Goal: Transaction & Acquisition: Purchase product/service

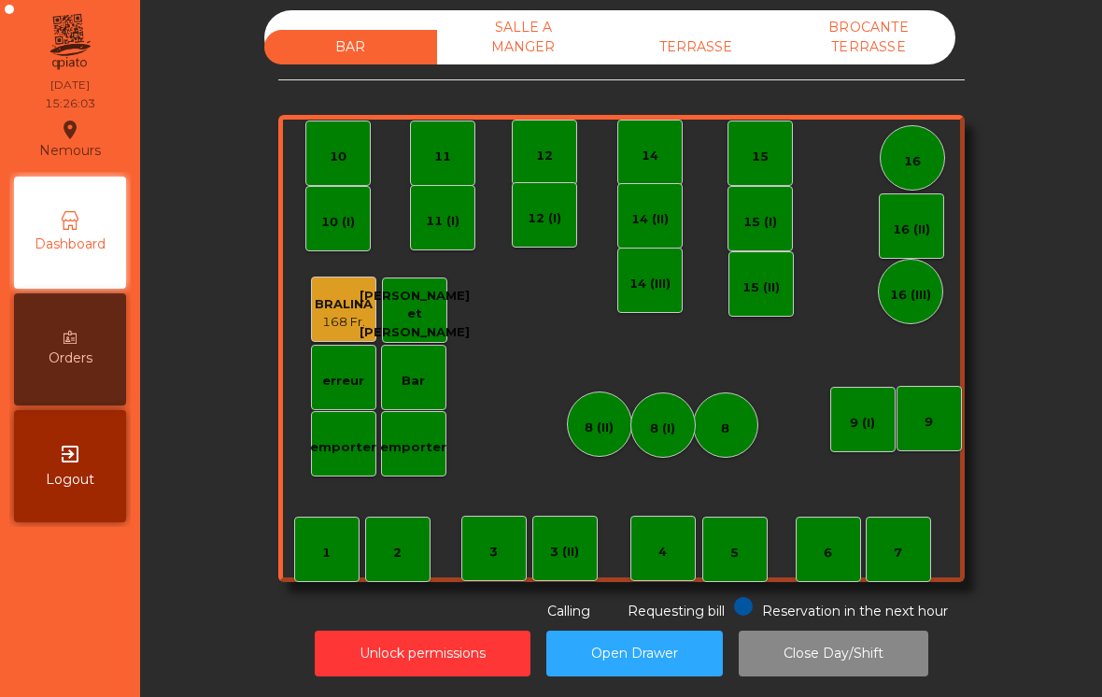
scroll to position [9, 0]
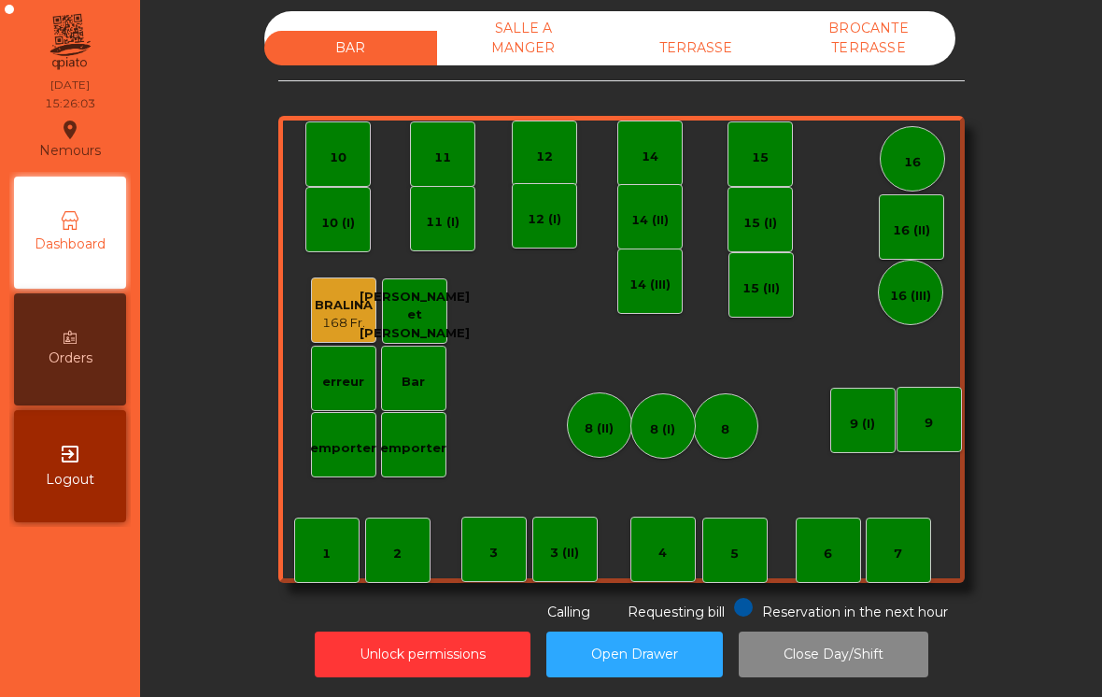
click at [576, 427] on div "8 (II)" at bounding box center [599, 424] width 65 height 65
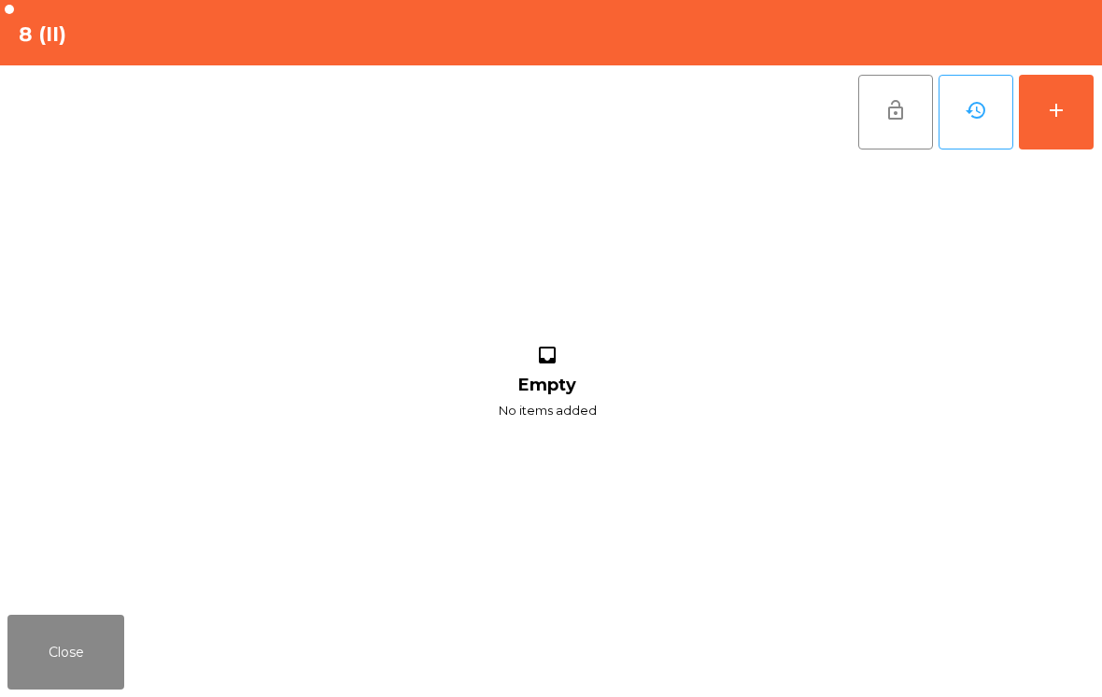
click at [1070, 108] on button "add" at bounding box center [1056, 112] width 75 height 75
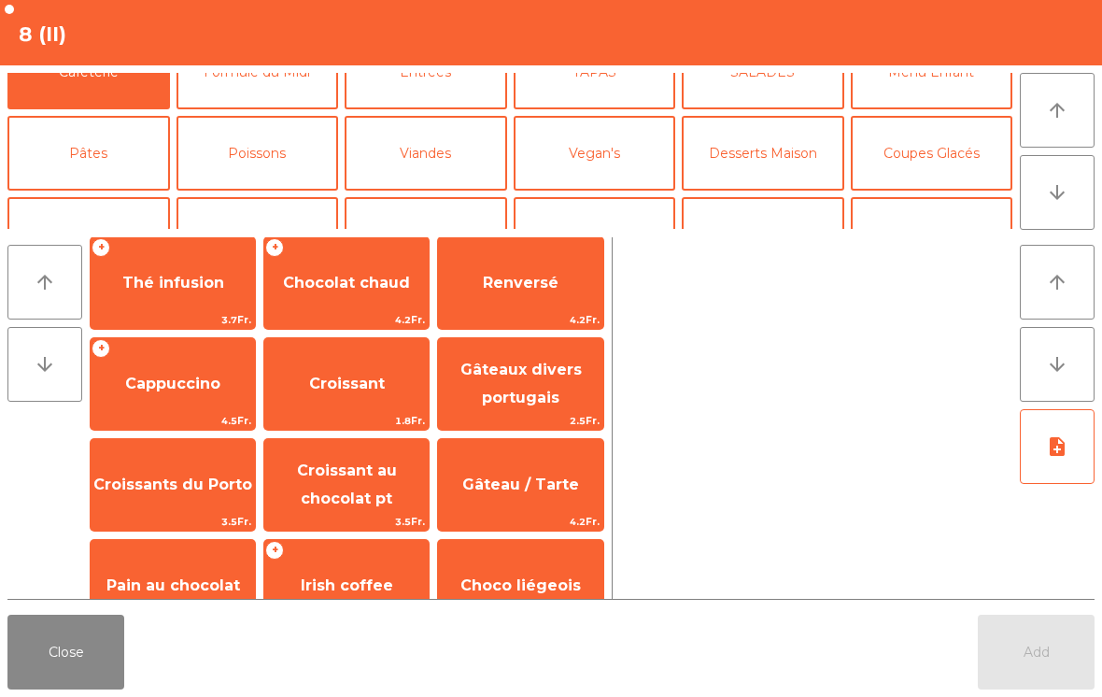
scroll to position [106, 0]
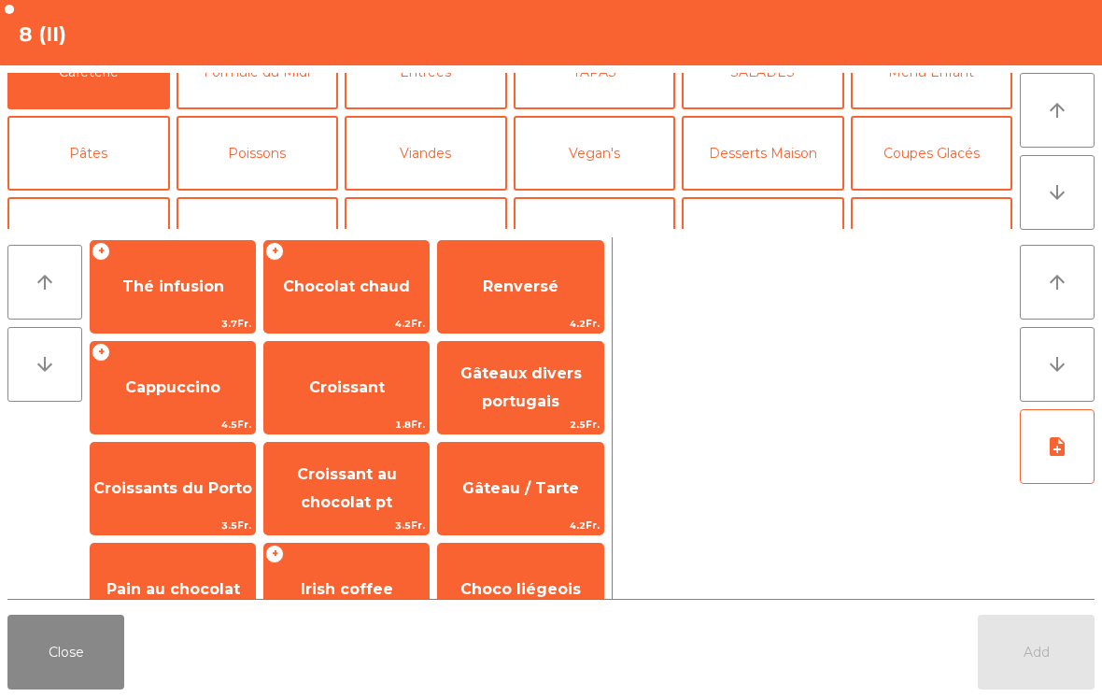
click at [547, 400] on span "Gâteaux divers portugais" at bounding box center [520, 387] width 121 height 46
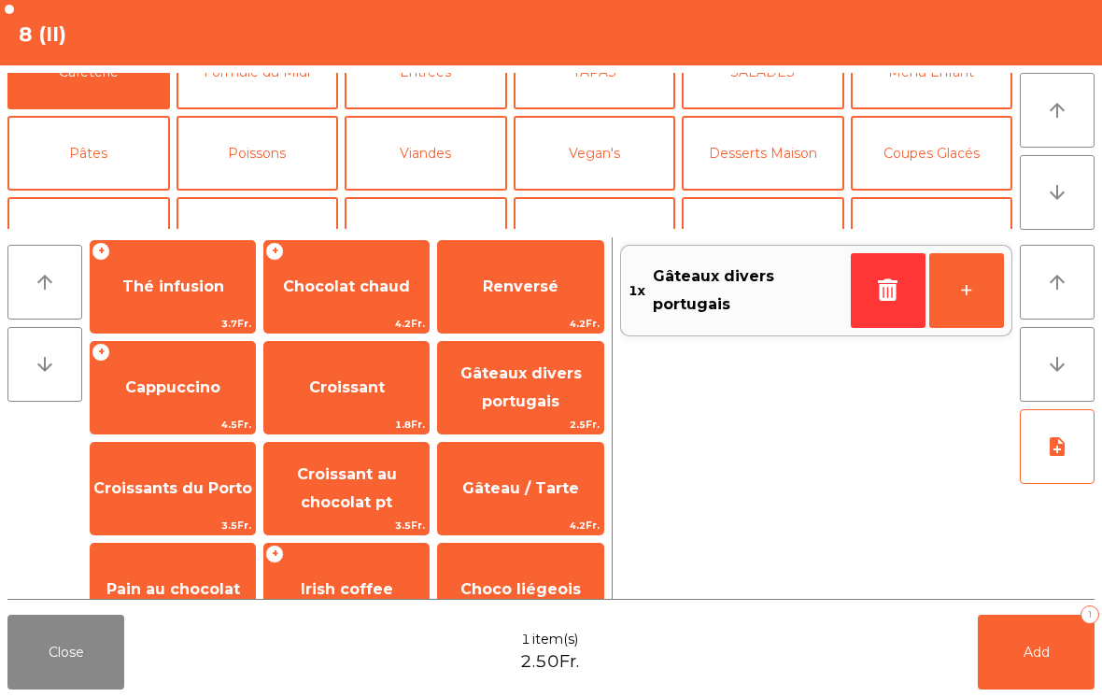
click at [546, 400] on span "Gâteaux divers portugais" at bounding box center [520, 387] width 121 height 46
click at [501, 405] on span "Gâteaux divers portugais" at bounding box center [520, 387] width 121 height 46
click at [890, 279] on button "-" at bounding box center [888, 290] width 75 height 75
click at [1081, 659] on button "Add 2" at bounding box center [1036, 651] width 117 height 75
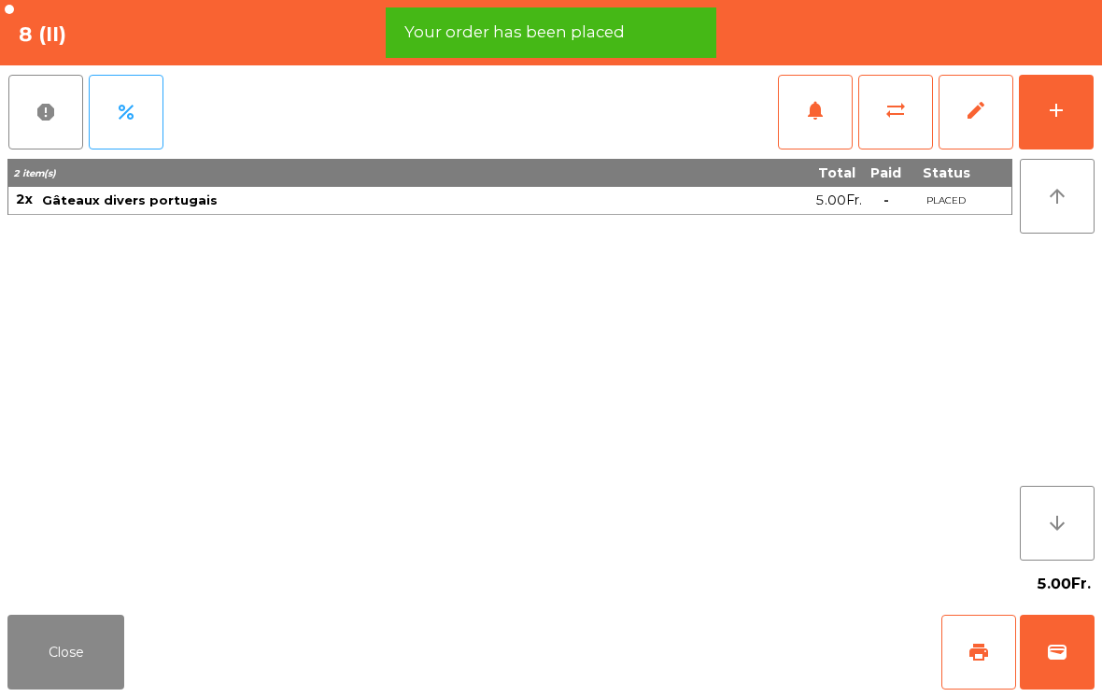
click at [1043, 644] on button "wallet" at bounding box center [1057, 651] width 75 height 75
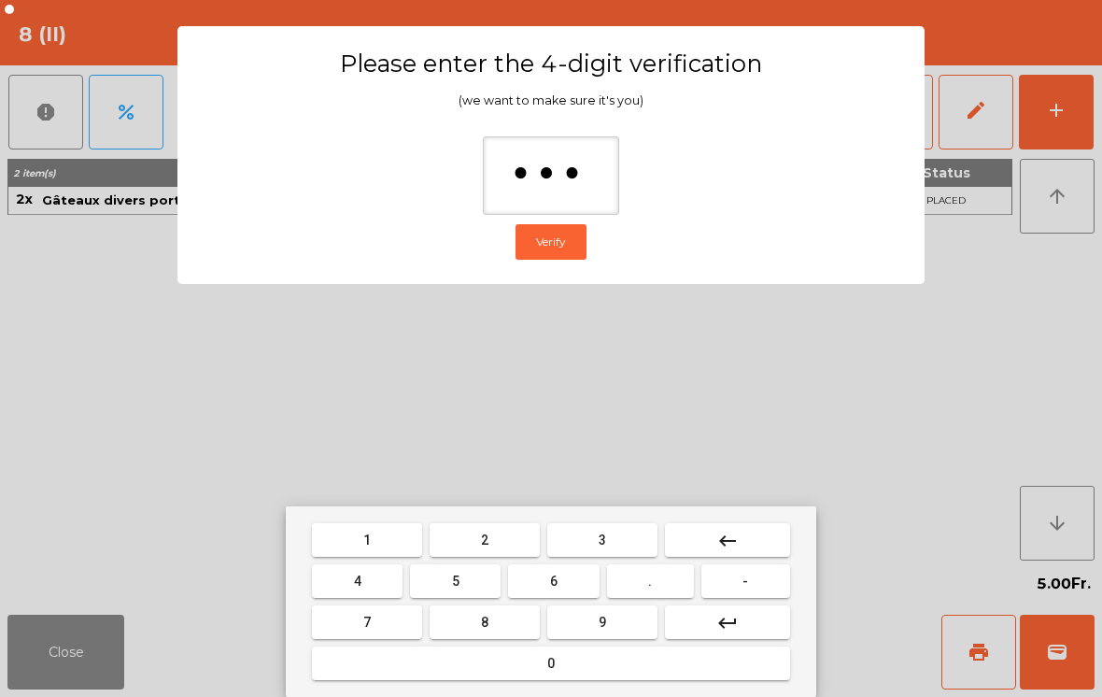
type input "****"
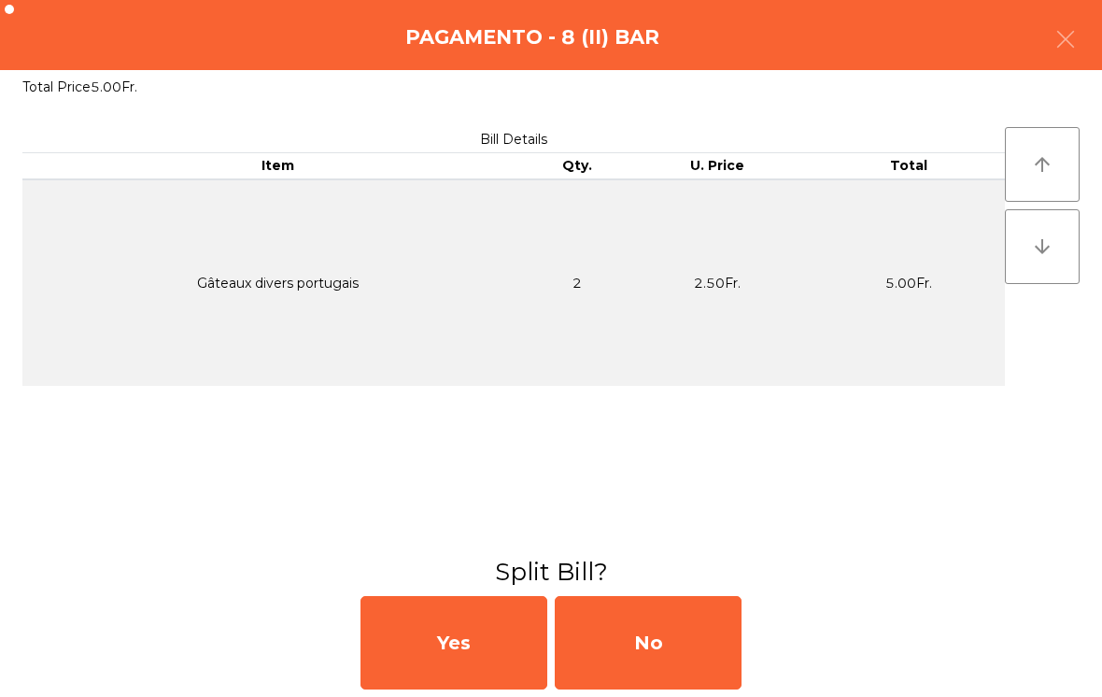
click at [673, 635] on div "No" at bounding box center [648, 642] width 187 height 93
click at [670, 641] on div "MB" at bounding box center [648, 642] width 187 height 93
click at [658, 637] on div "No" at bounding box center [648, 642] width 187 height 93
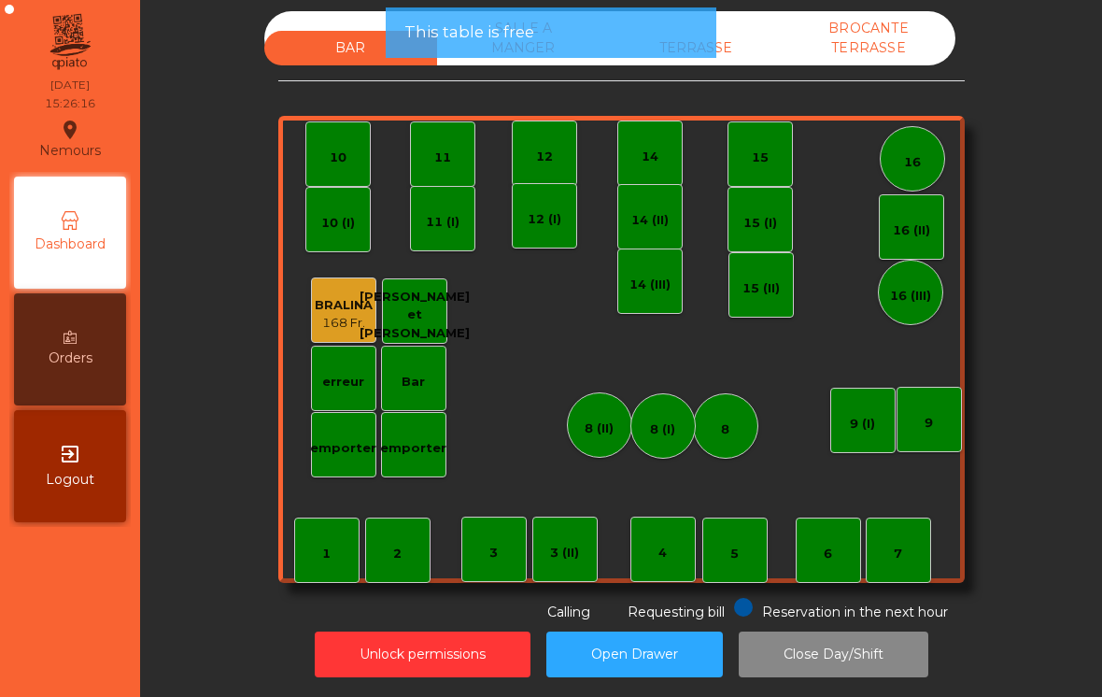
click at [657, 633] on button "Open Drawer" at bounding box center [634, 654] width 176 height 46
click at [655, 629] on div "Unlock permissions Open Drawer Close Day/Shift" at bounding box center [620, 654] width 911 height 64
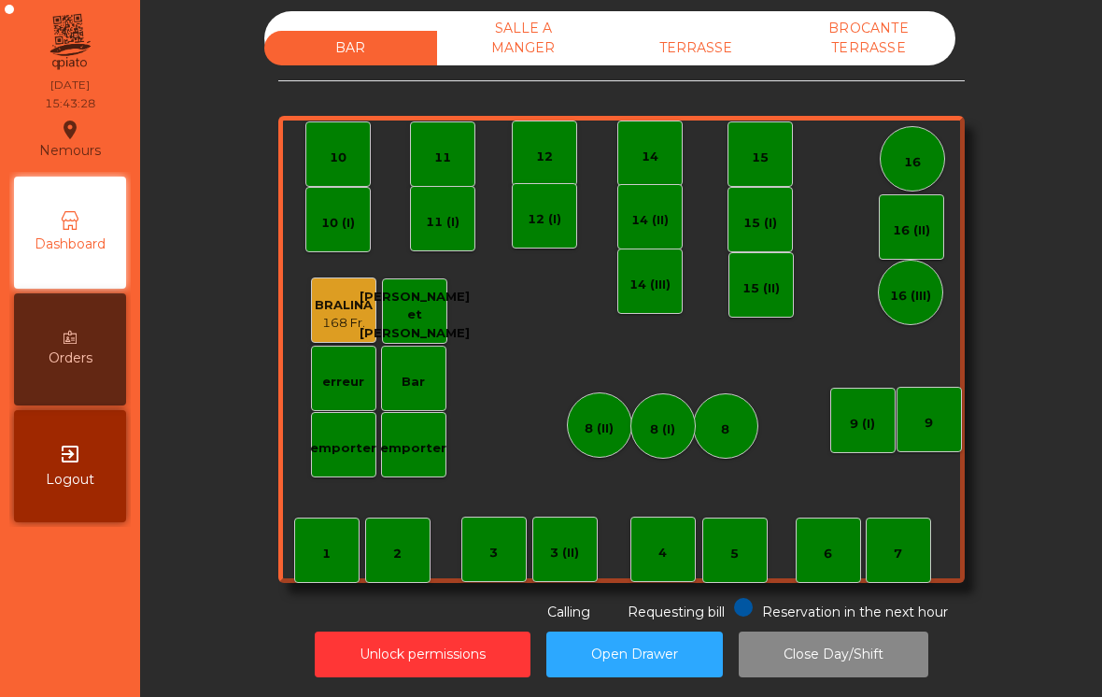
click at [722, 87] on div "BAR SALLE A MANGER TERRASSE BROCANTE TERRASSE 1 2 3 4 5 6 7 8 9 10 11 12 14 15 …" at bounding box center [621, 316] width 686 height 611
click at [735, 63] on div "TERRASSE" at bounding box center [696, 48] width 173 height 35
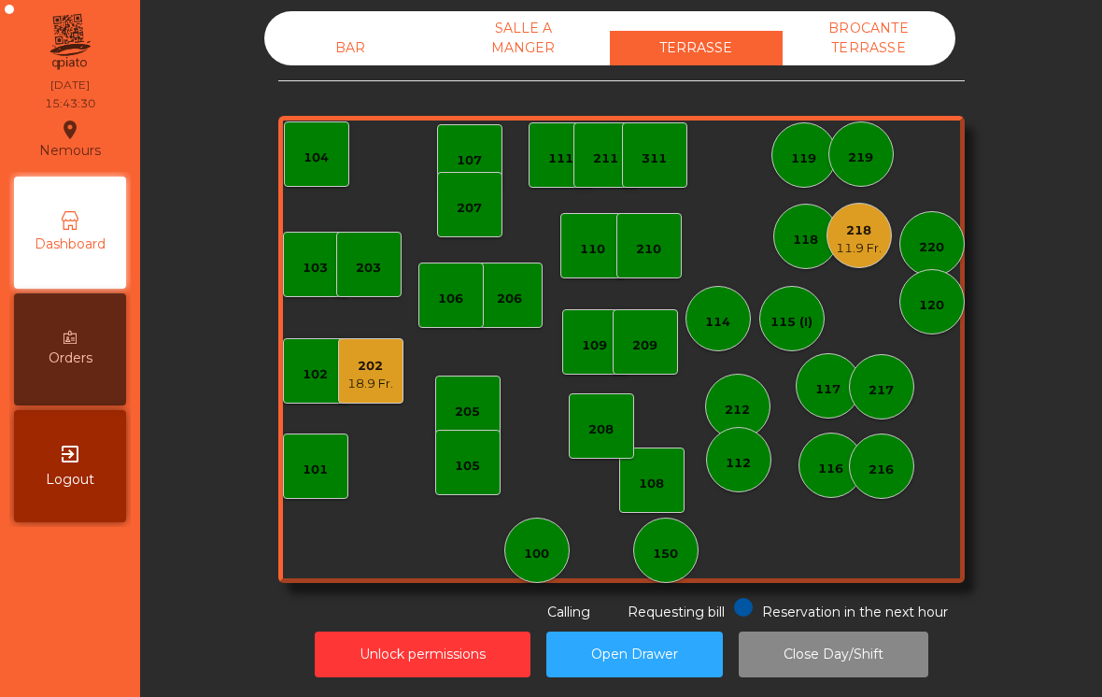
click at [356, 388] on div "18.9 Fr." at bounding box center [370, 383] width 46 height 19
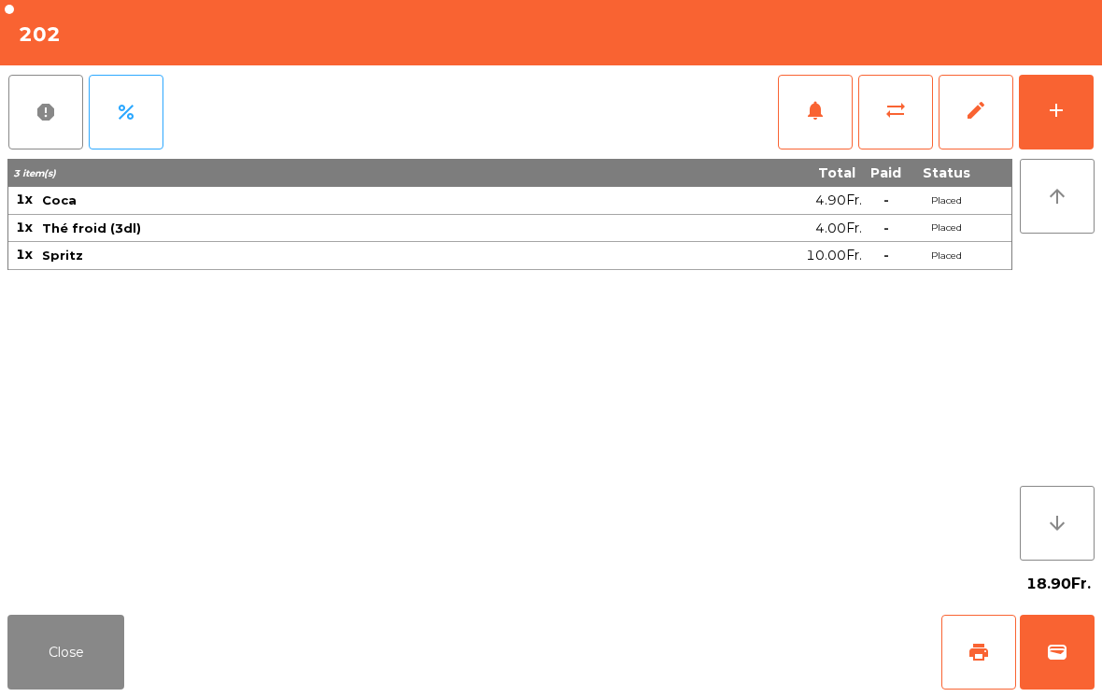
click at [998, 656] on button "print" at bounding box center [978, 651] width 75 height 75
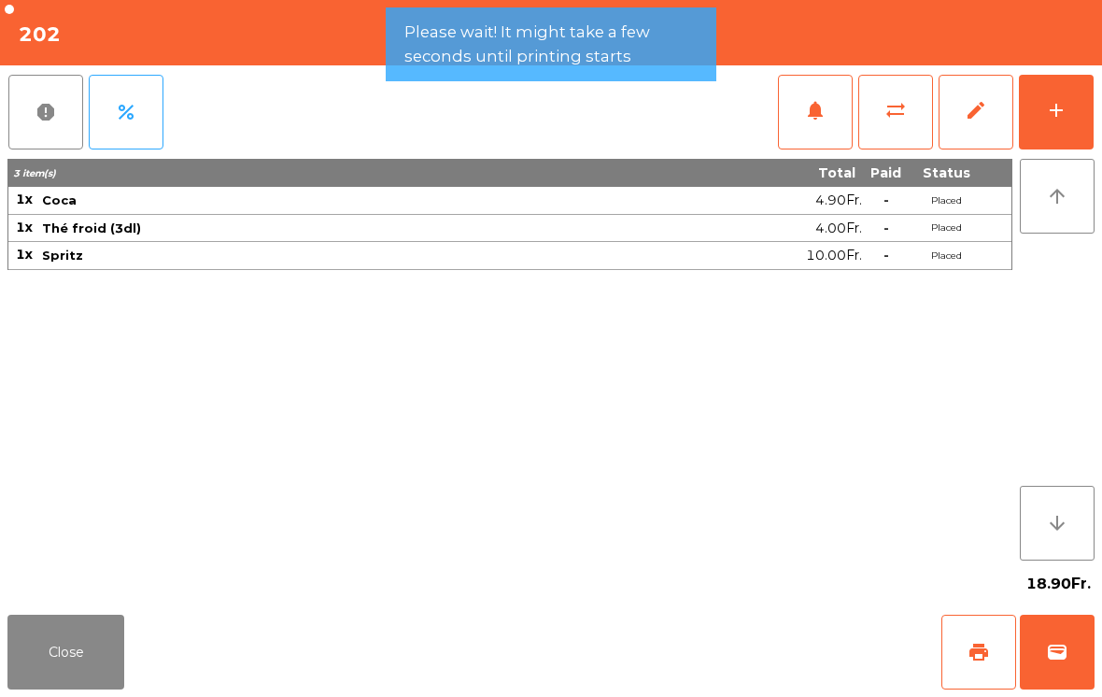
click at [82, 682] on button "Close" at bounding box center [65, 651] width 117 height 75
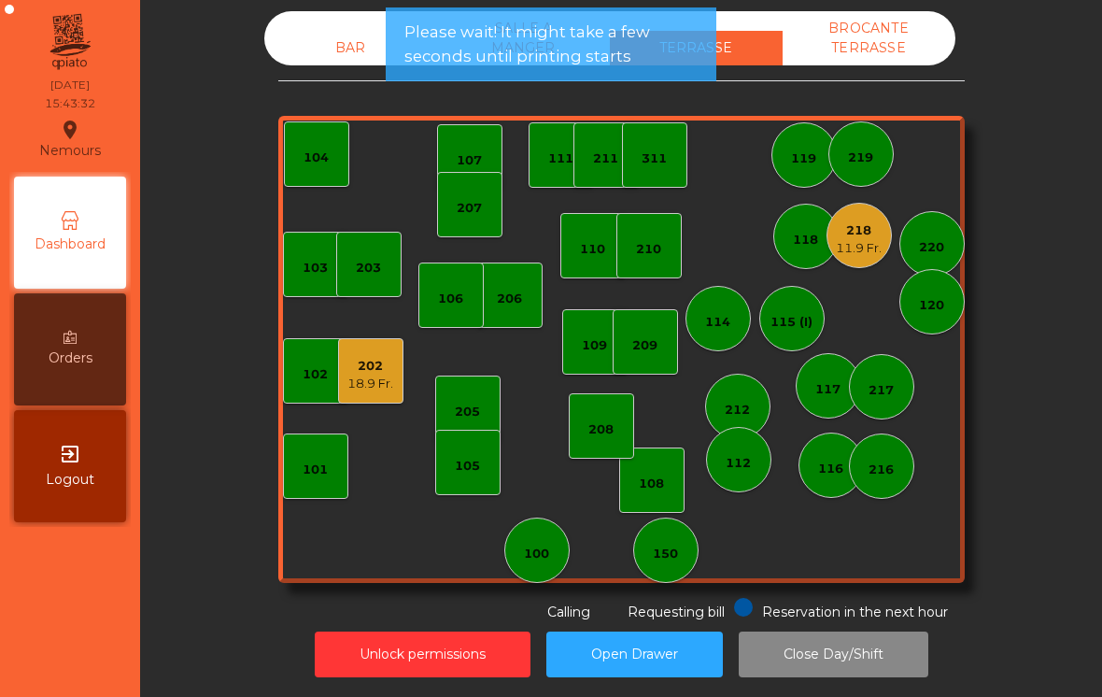
click at [877, 244] on div "11.9 Fr." at bounding box center [859, 248] width 46 height 19
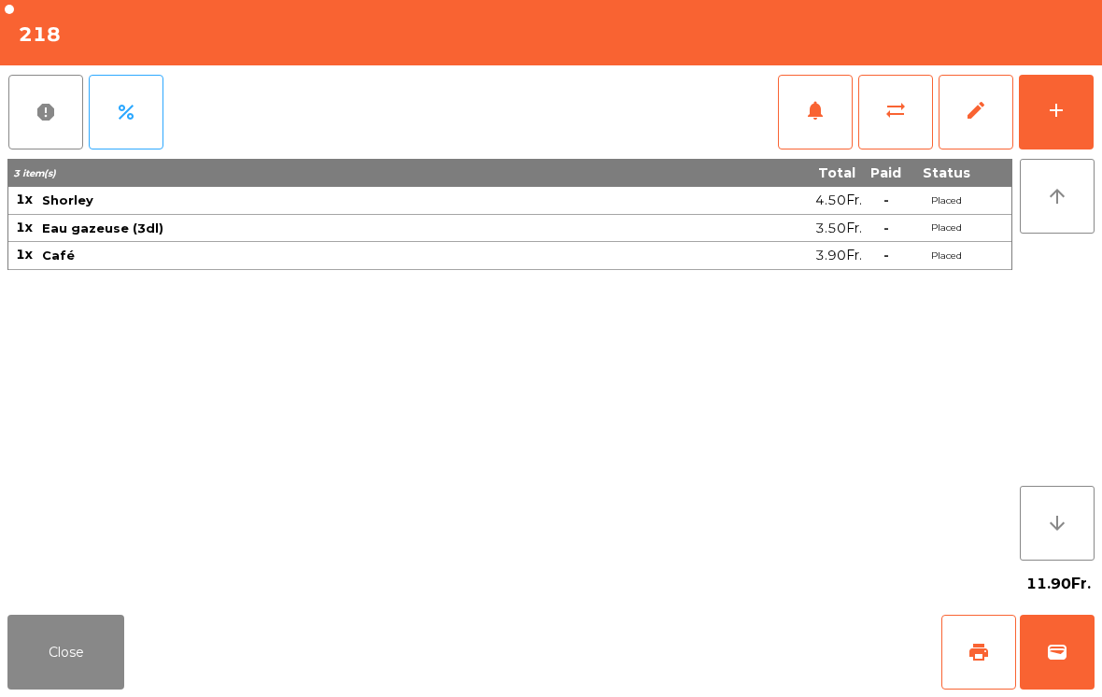
click at [50, 661] on button "Close" at bounding box center [65, 651] width 117 height 75
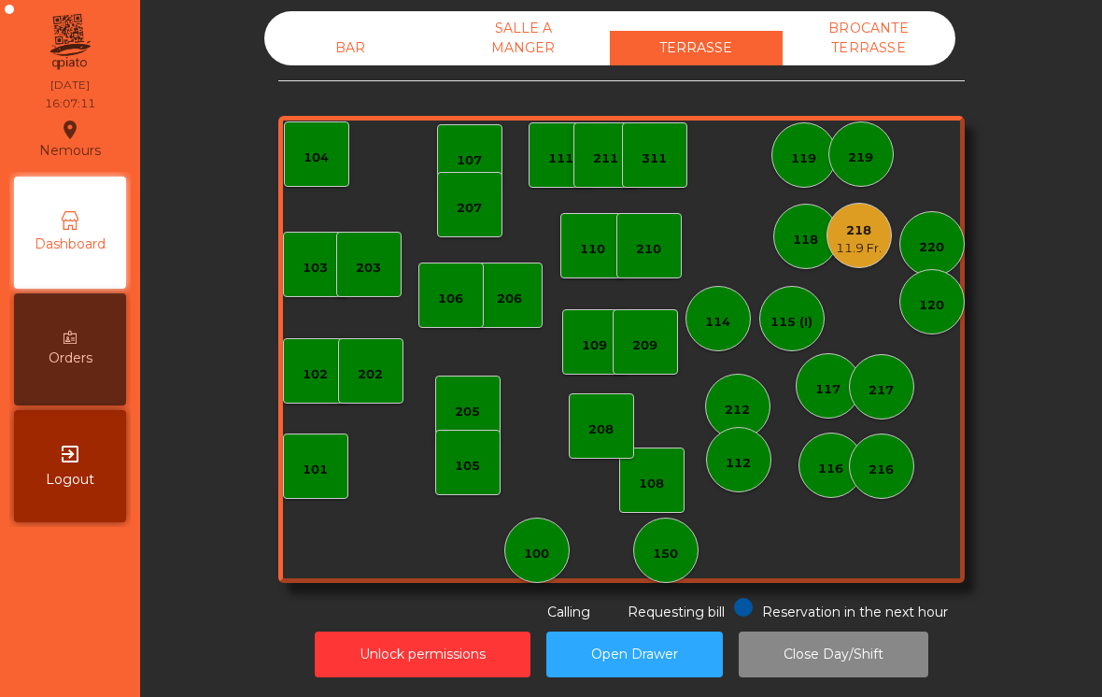
click at [704, 331] on div "114" at bounding box center [717, 318] width 65 height 65
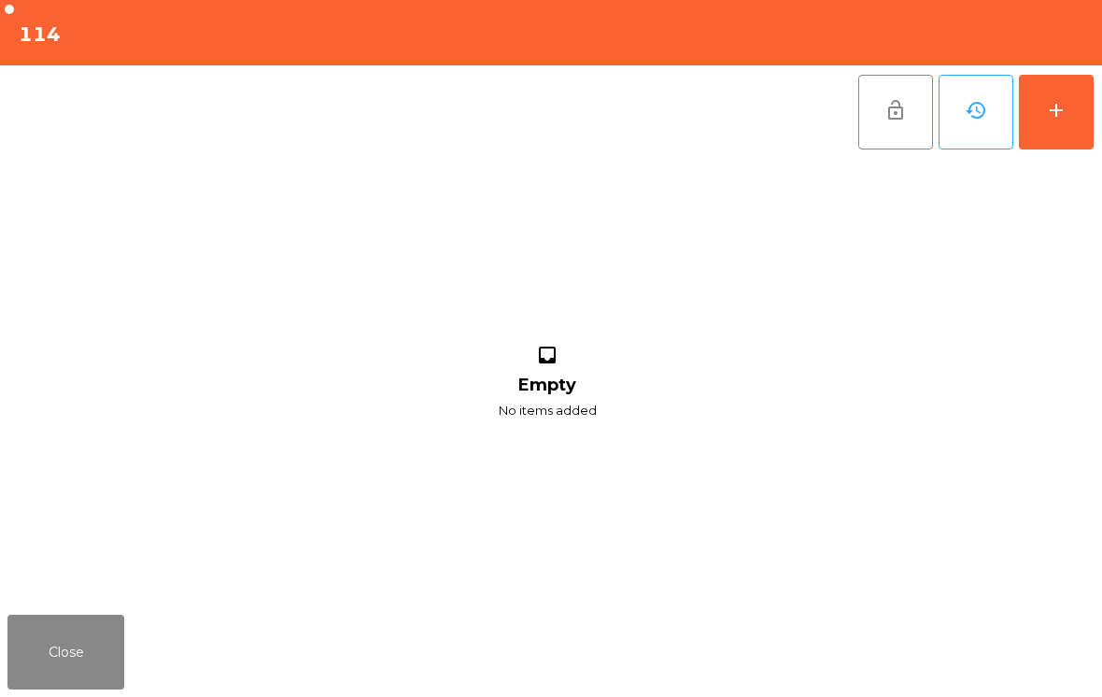
click at [1078, 118] on button "add" at bounding box center [1056, 112] width 75 height 75
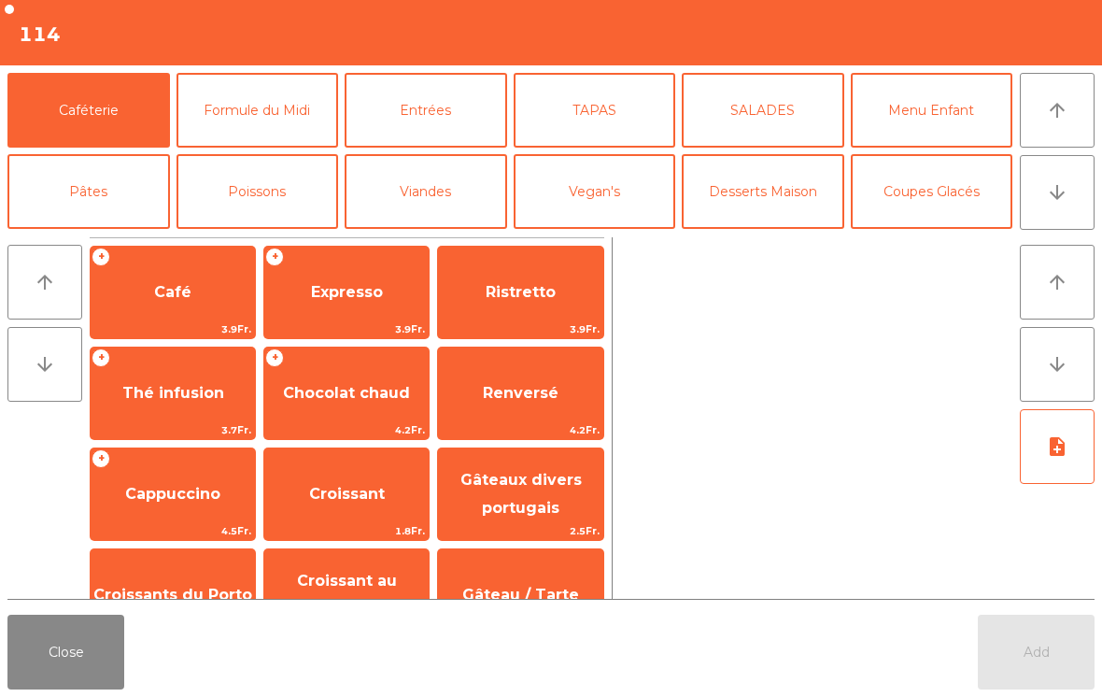
click at [1023, 642] on div "Add" at bounding box center [1036, 651] width 117 height 75
click at [205, 295] on span "Café" at bounding box center [173, 292] width 164 height 50
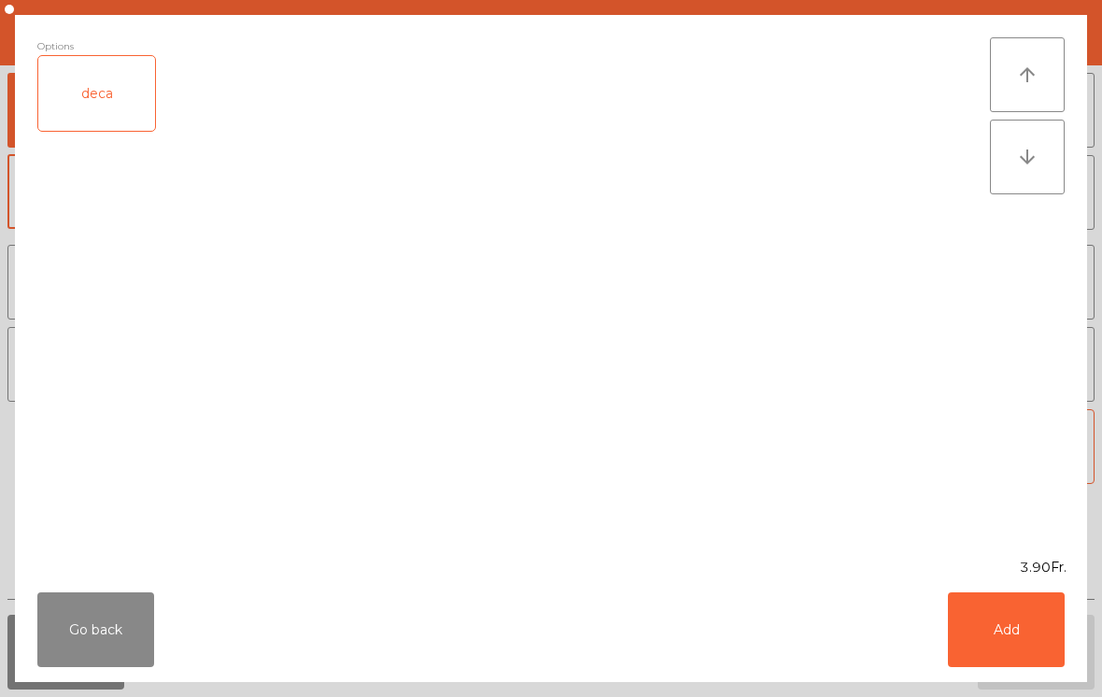
click at [1027, 663] on button "Add" at bounding box center [1006, 629] width 117 height 75
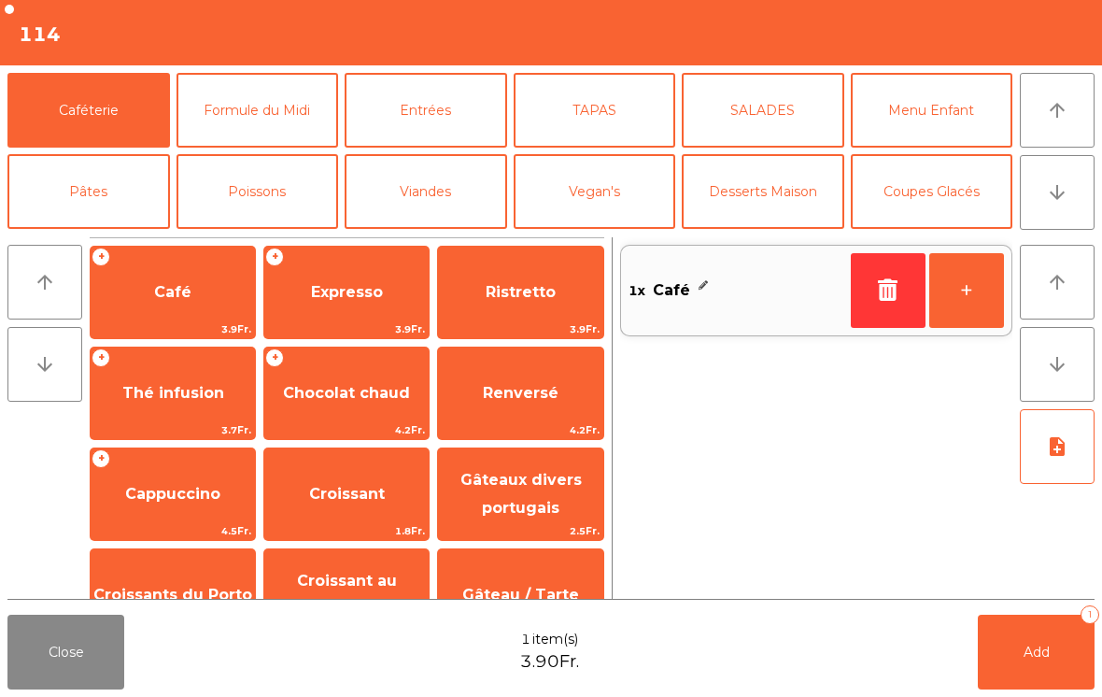
click at [966, 301] on button "+" at bounding box center [966, 290] width 75 height 75
click at [1060, 663] on button "Add 2" at bounding box center [1036, 651] width 117 height 75
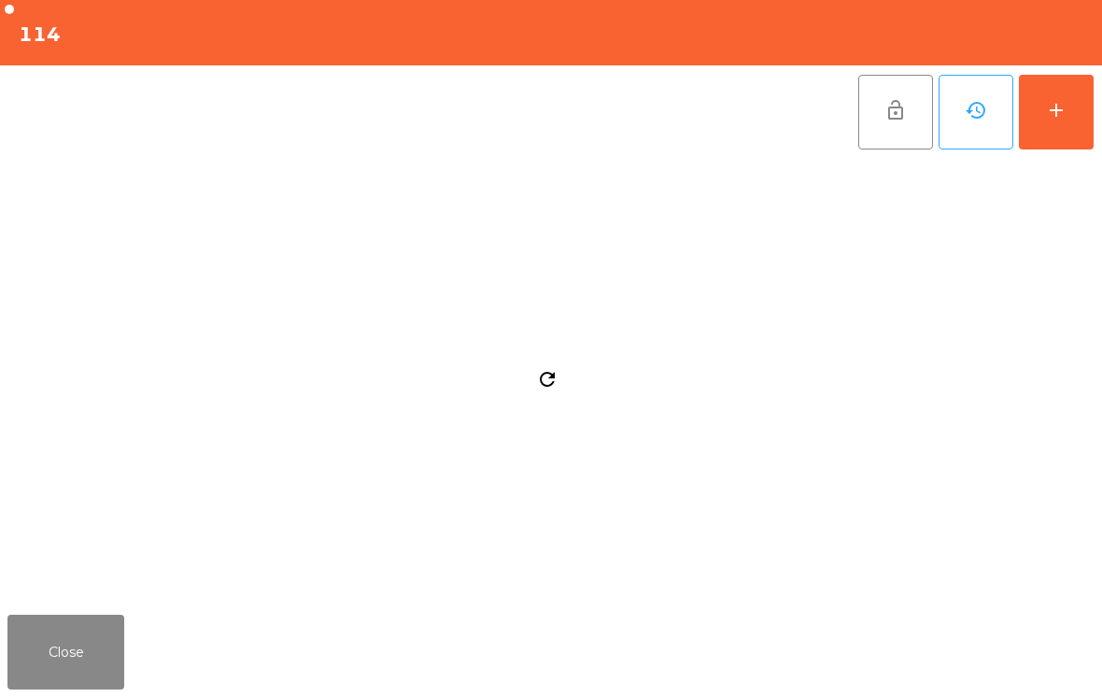
click at [81, 654] on button "Close" at bounding box center [65, 651] width 117 height 75
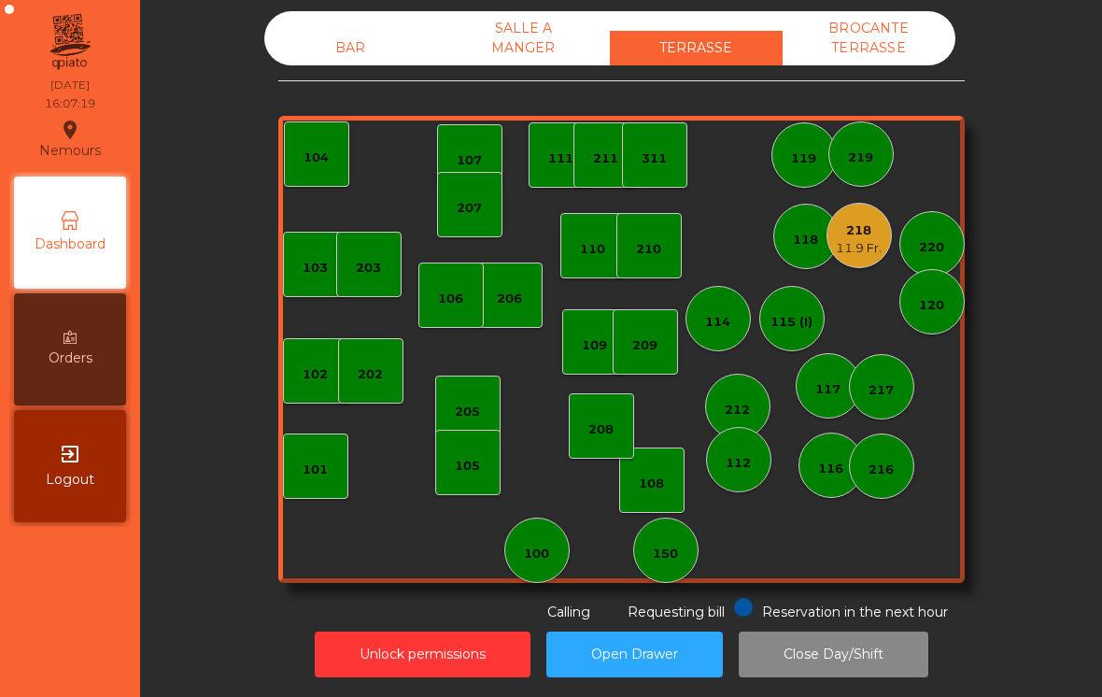
click at [317, 395] on div "102" at bounding box center [315, 370] width 65 height 65
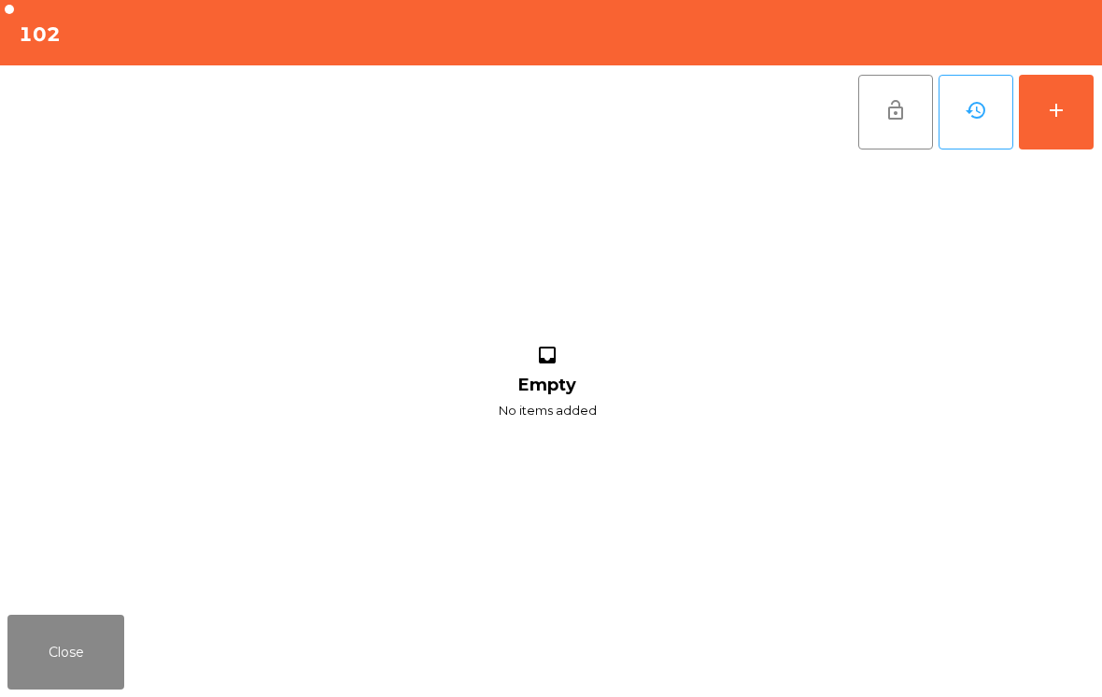
click at [1089, 110] on button "add" at bounding box center [1056, 112] width 75 height 75
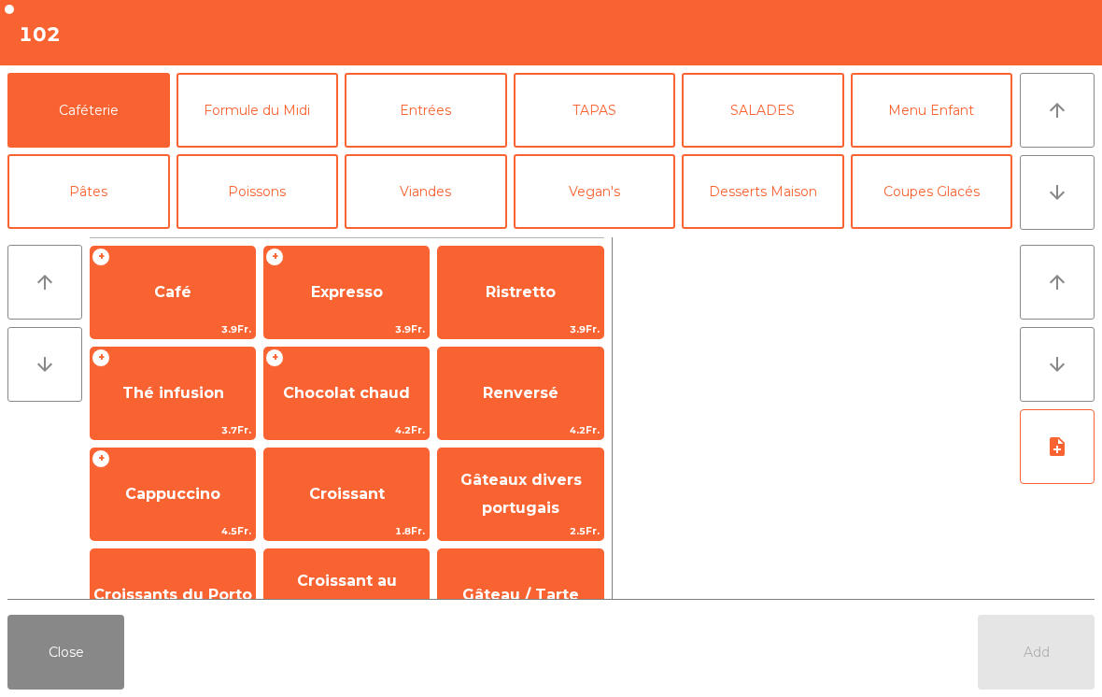
scroll to position [6, 0]
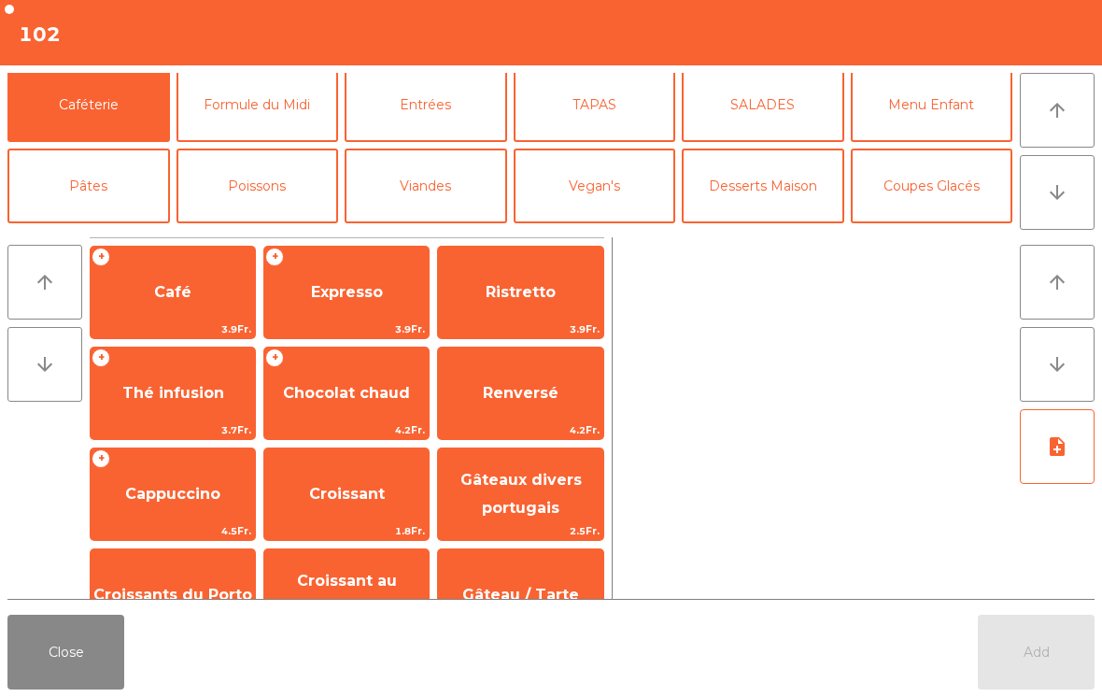
click at [935, 198] on button "Coupes Glacés" at bounding box center [932, 185] width 162 height 75
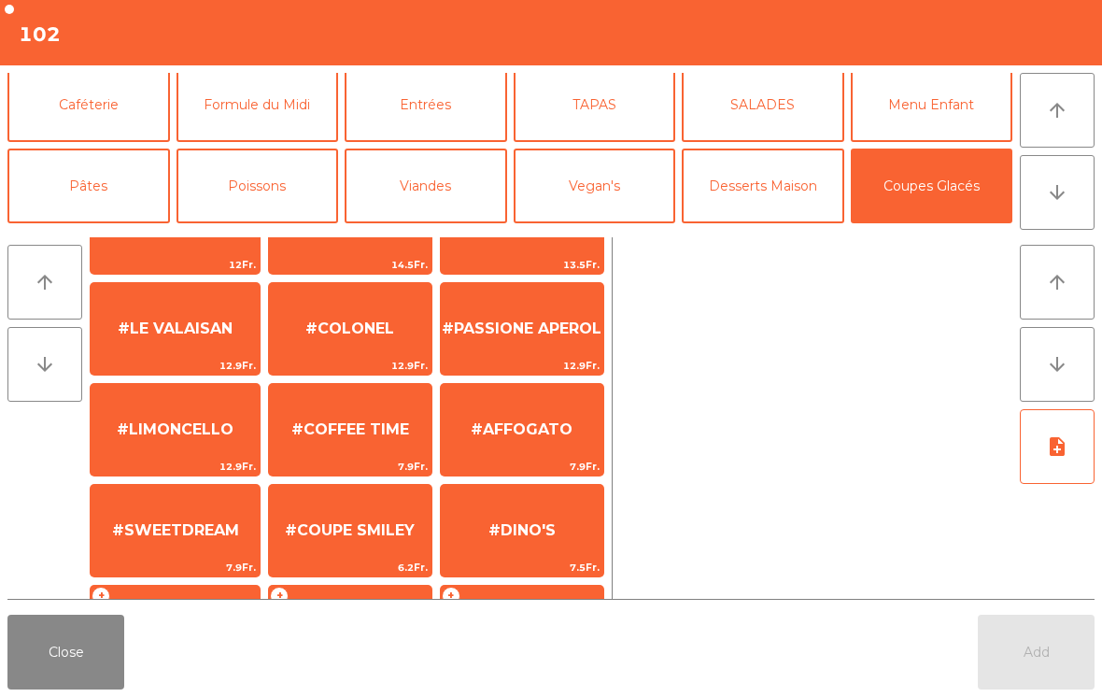
scroll to position [272, 0]
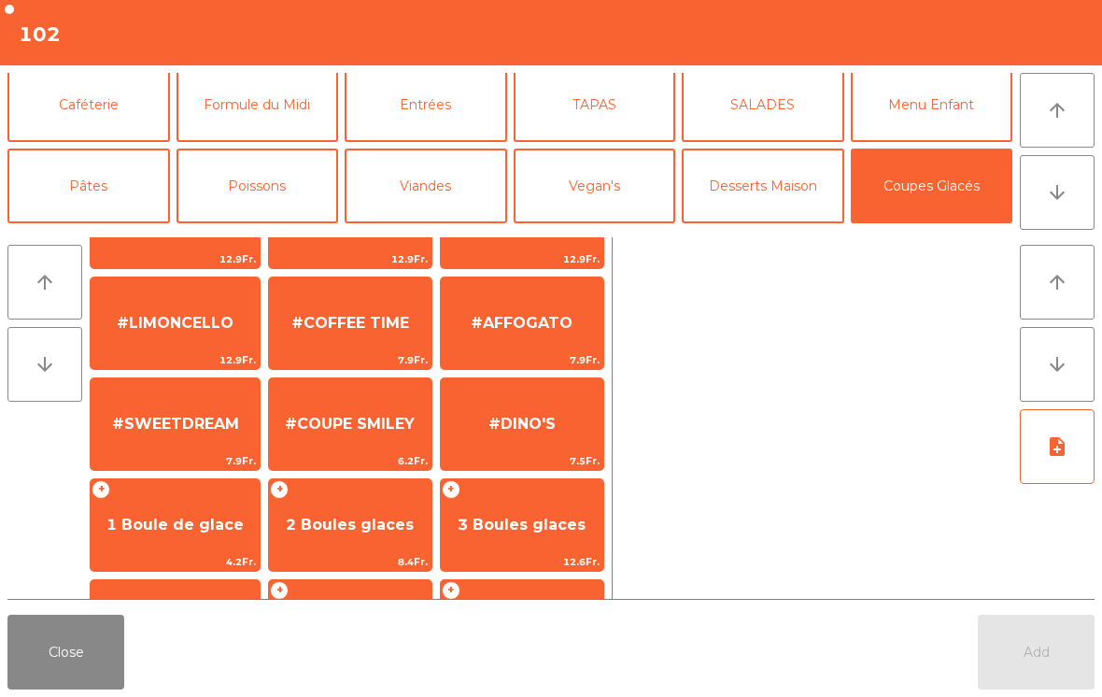
click at [360, 320] on span "#COFFEE TIME" at bounding box center [350, 323] width 118 height 18
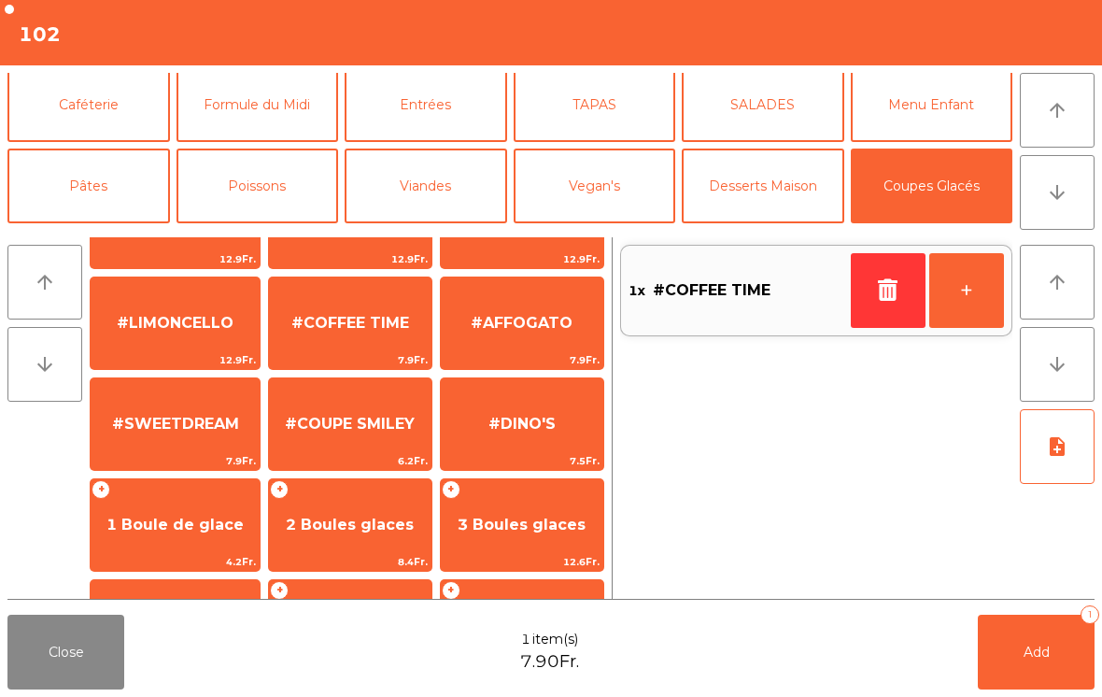
click at [965, 289] on button "+" at bounding box center [966, 290] width 75 height 75
click at [1035, 651] on span "Add" at bounding box center [1036, 651] width 26 height 17
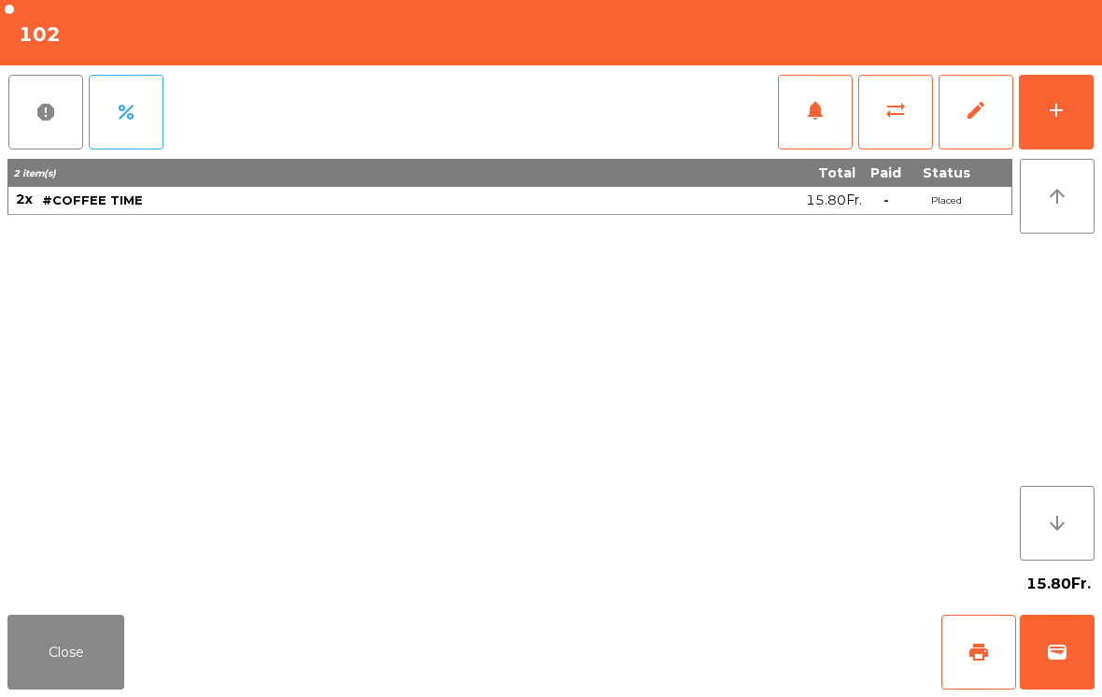
click at [102, 621] on button "Close" at bounding box center [65, 651] width 117 height 75
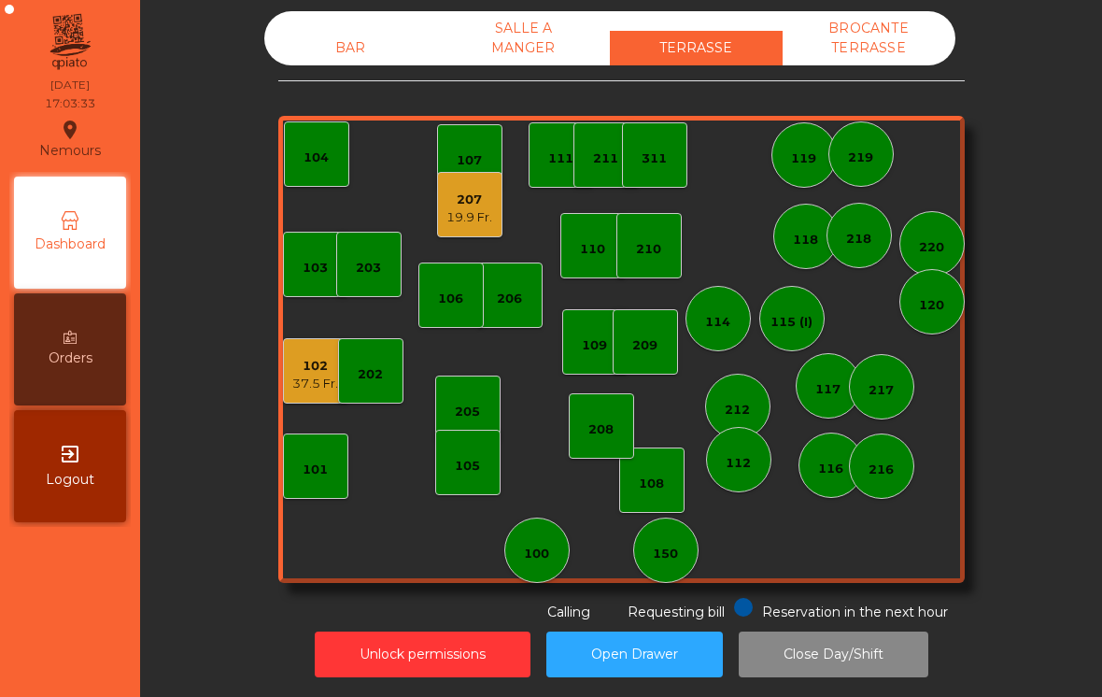
click at [475, 213] on div "19.9 Fr." at bounding box center [469, 217] width 46 height 19
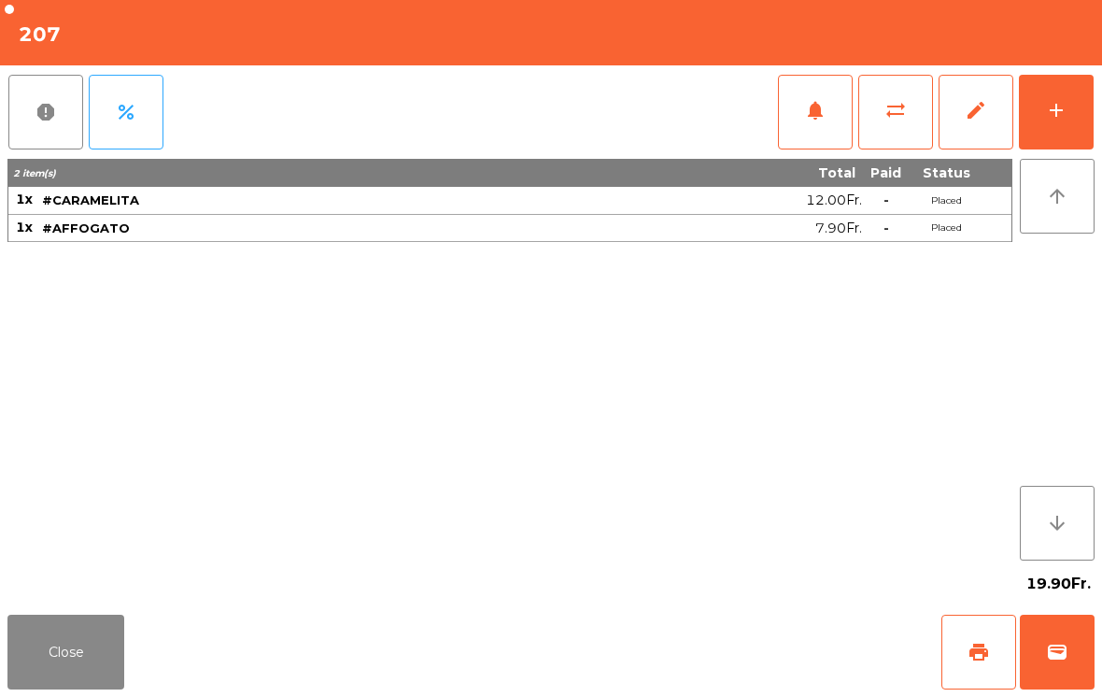
click at [106, 651] on button "Close" at bounding box center [65, 651] width 117 height 75
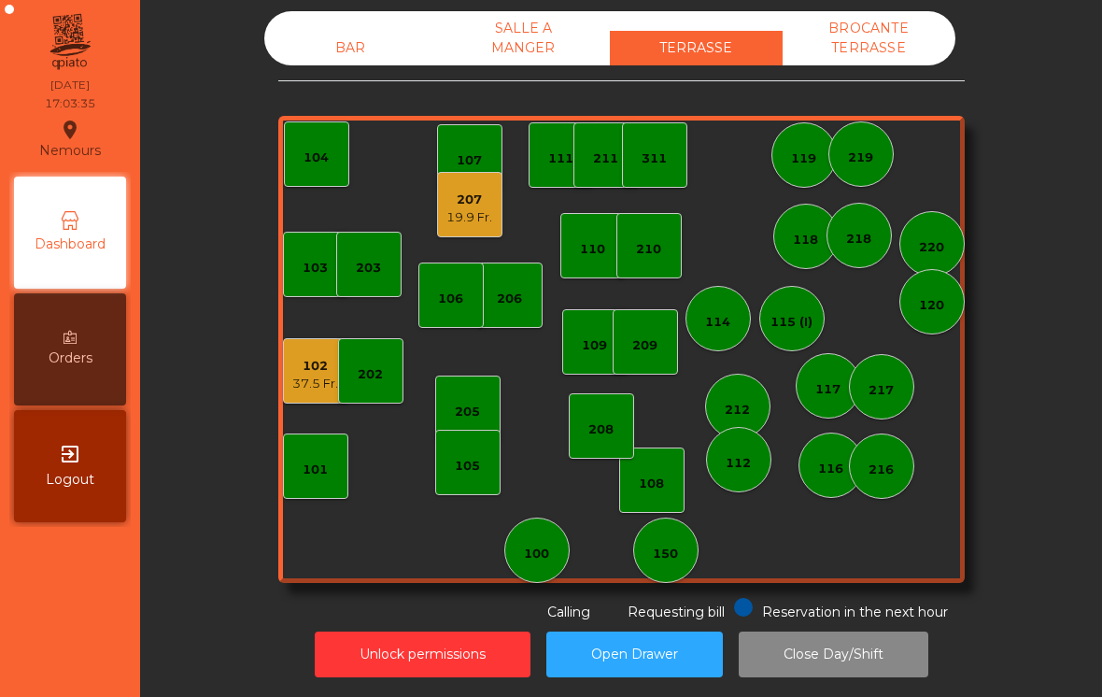
click at [323, 383] on div "37.5 Fr." at bounding box center [315, 383] width 46 height 19
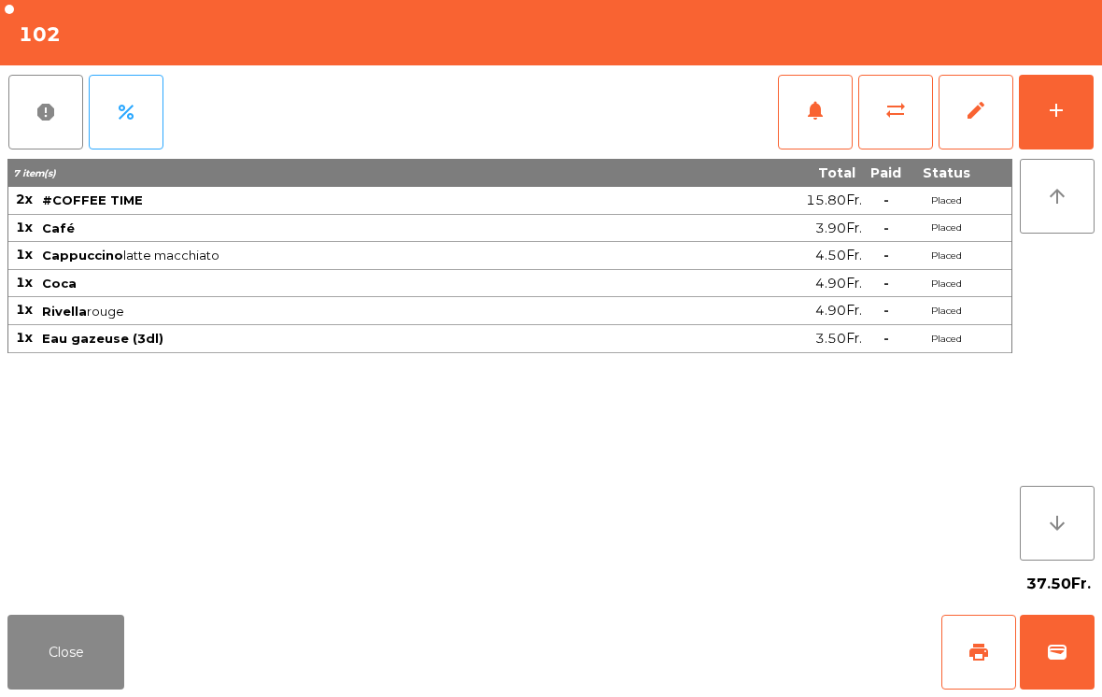
click at [87, 653] on button "Close" at bounding box center [65, 651] width 117 height 75
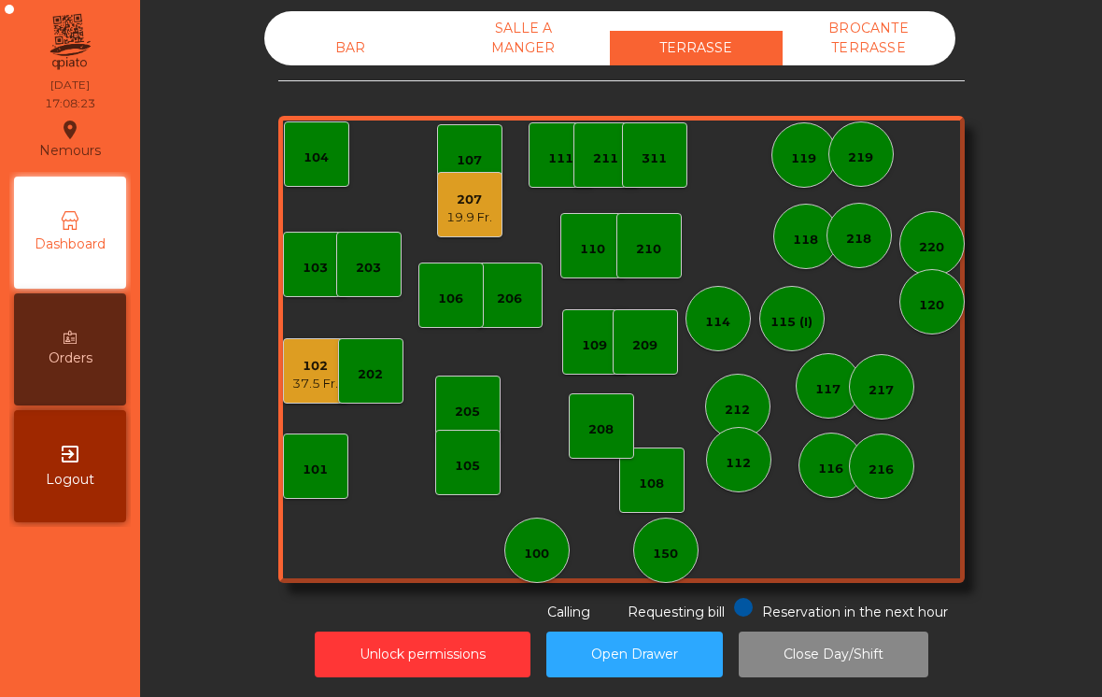
click at [896, 480] on div "216" at bounding box center [881, 465] width 65 height 65
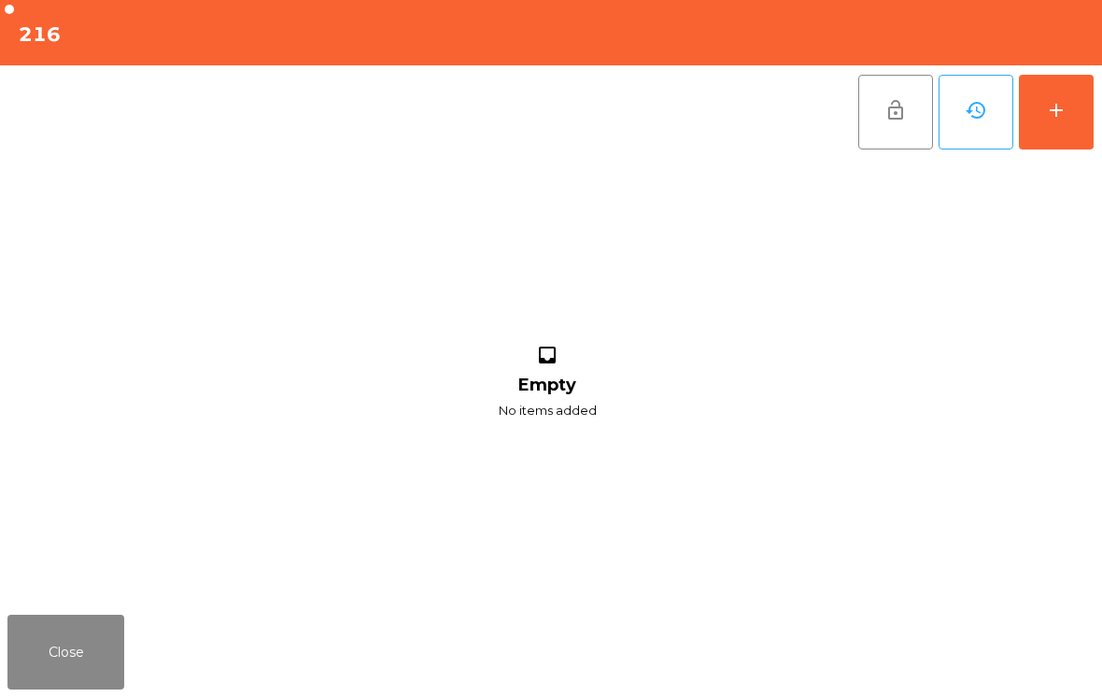
scroll to position [4, 0]
click at [61, 668] on button "Close" at bounding box center [65, 651] width 117 height 75
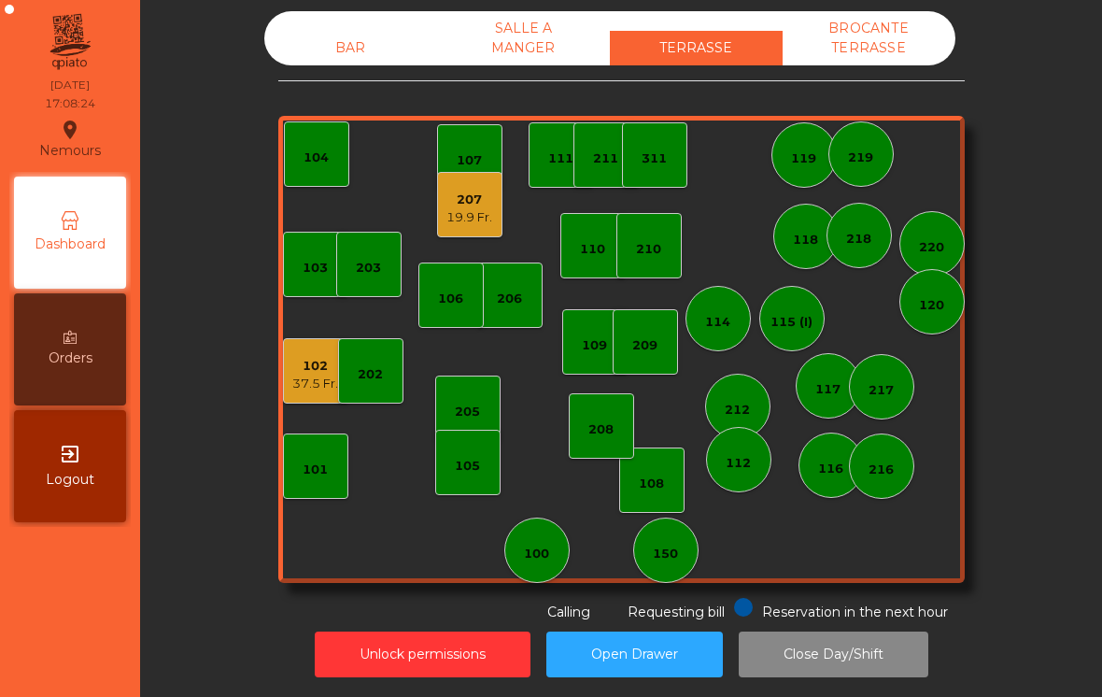
click at [825, 393] on div "117" at bounding box center [827, 389] width 25 height 19
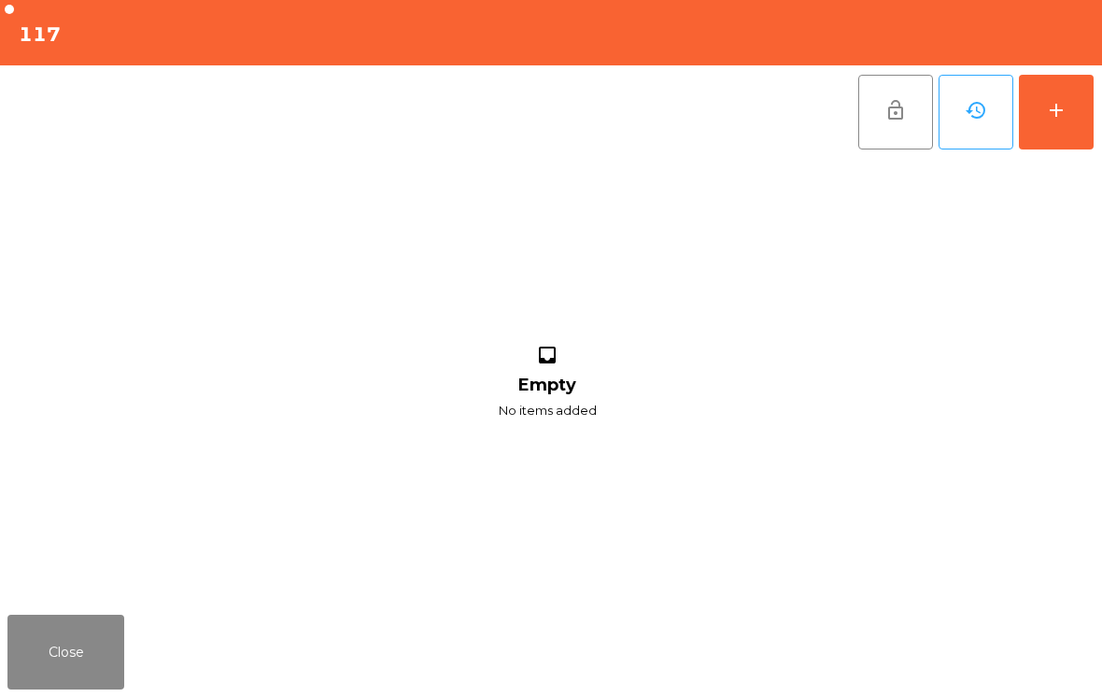
click at [1059, 95] on button "add" at bounding box center [1056, 112] width 75 height 75
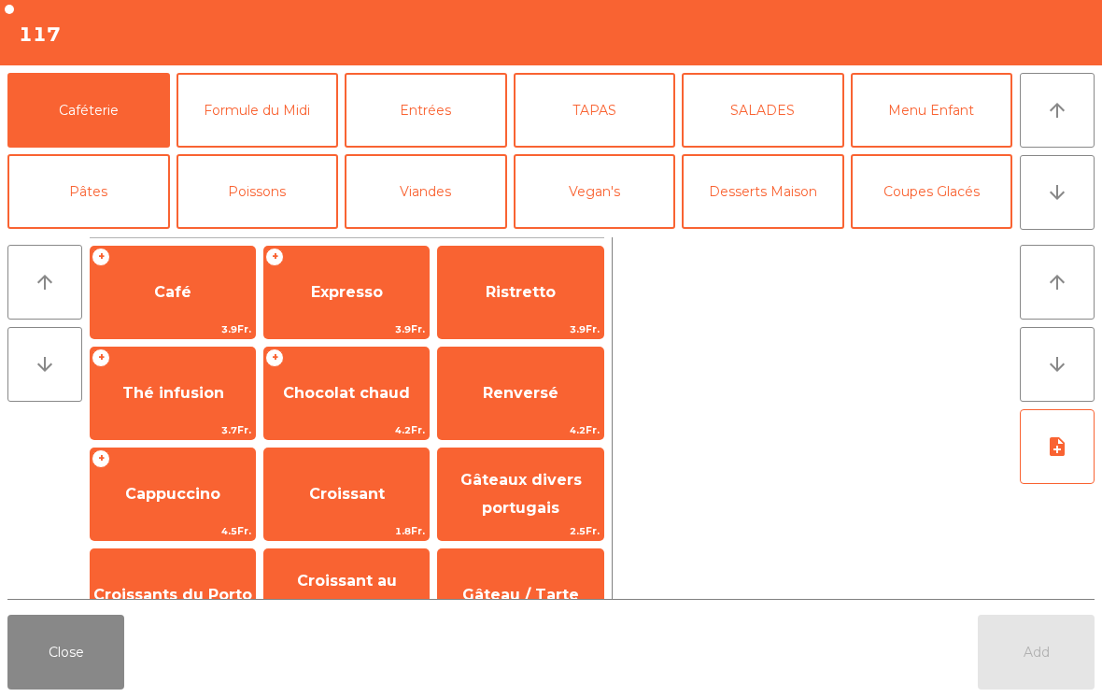
click at [106, 235] on button "Mineral" at bounding box center [88, 272] width 162 height 75
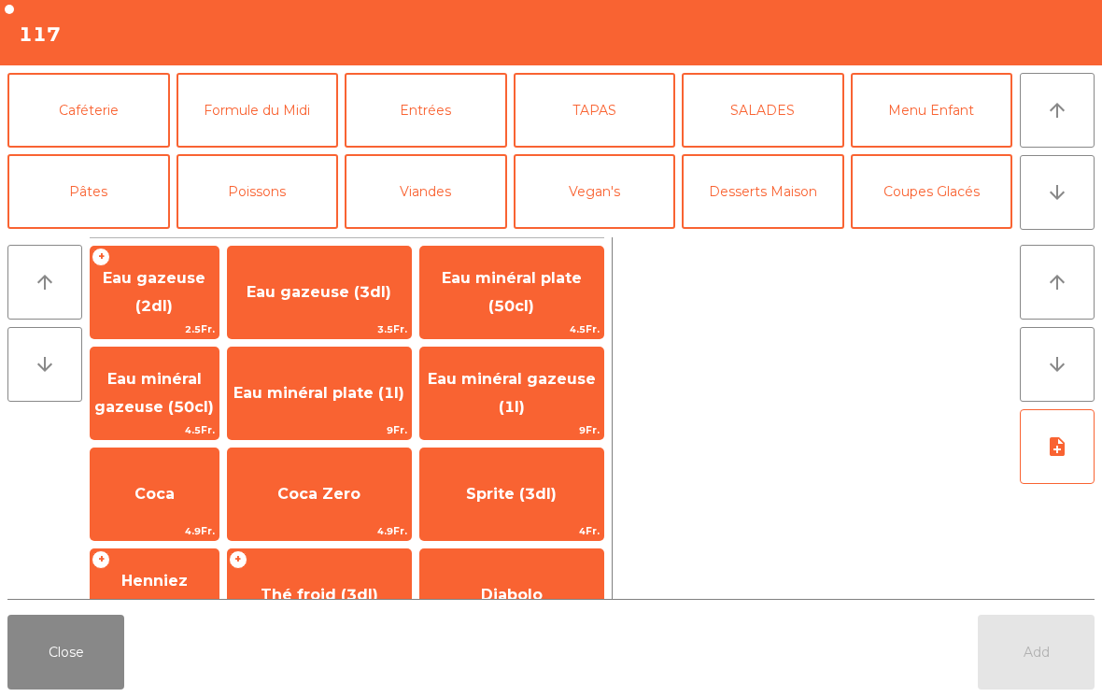
scroll to position [104, 0]
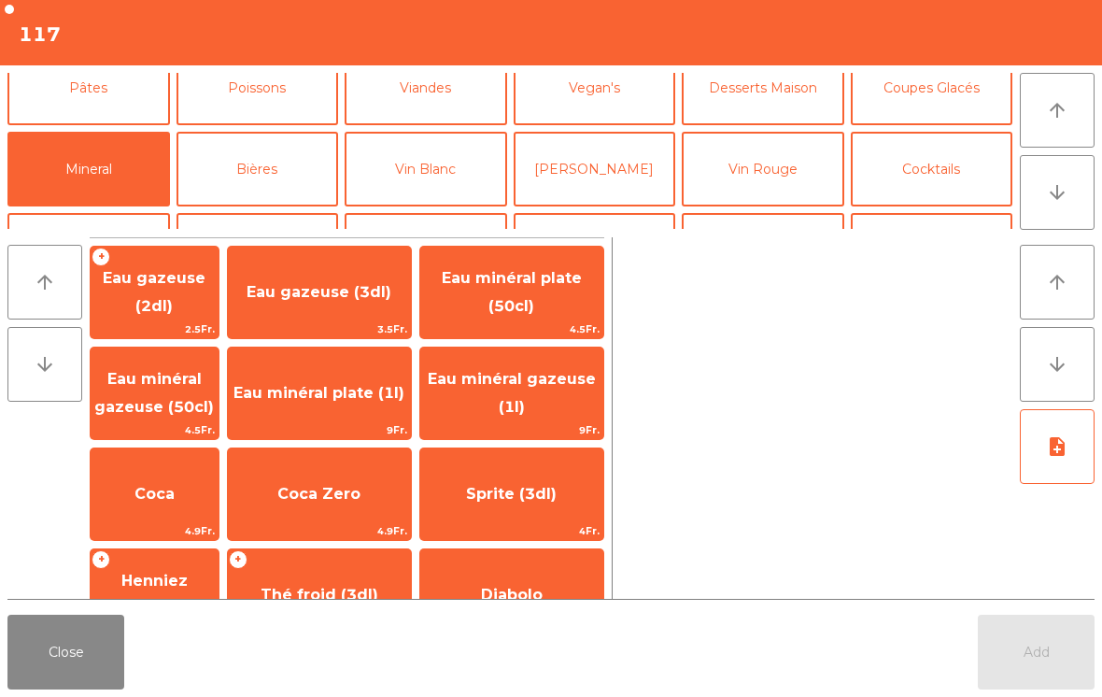
click at [182, 504] on span "Coca" at bounding box center [155, 494] width 128 height 50
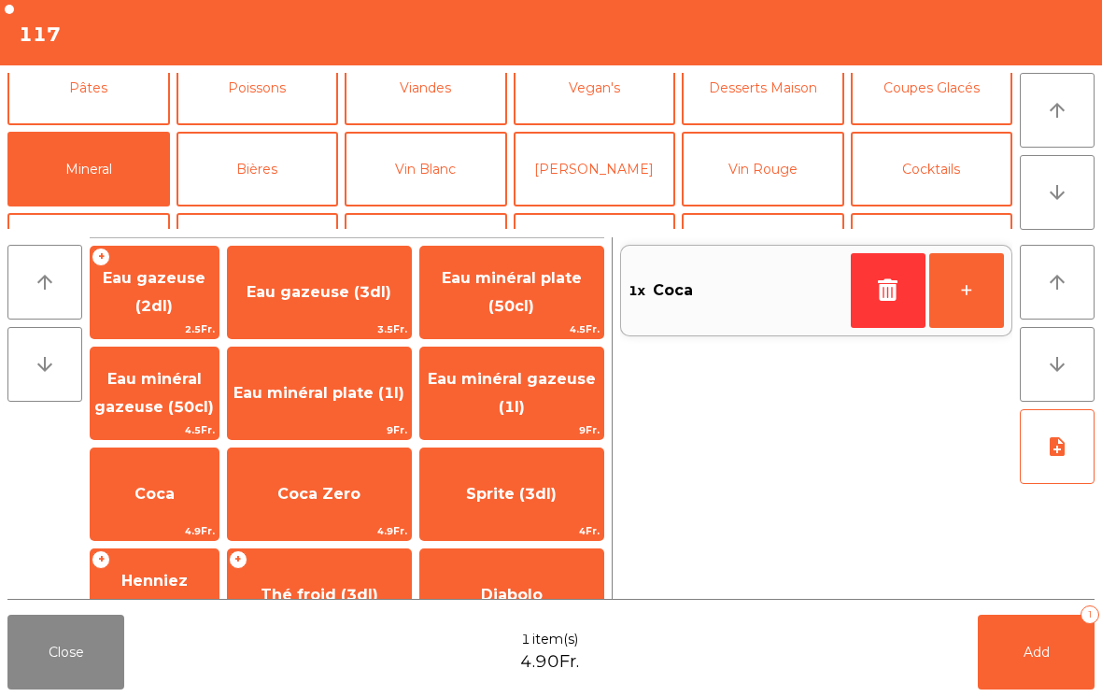
scroll to position [8, 0]
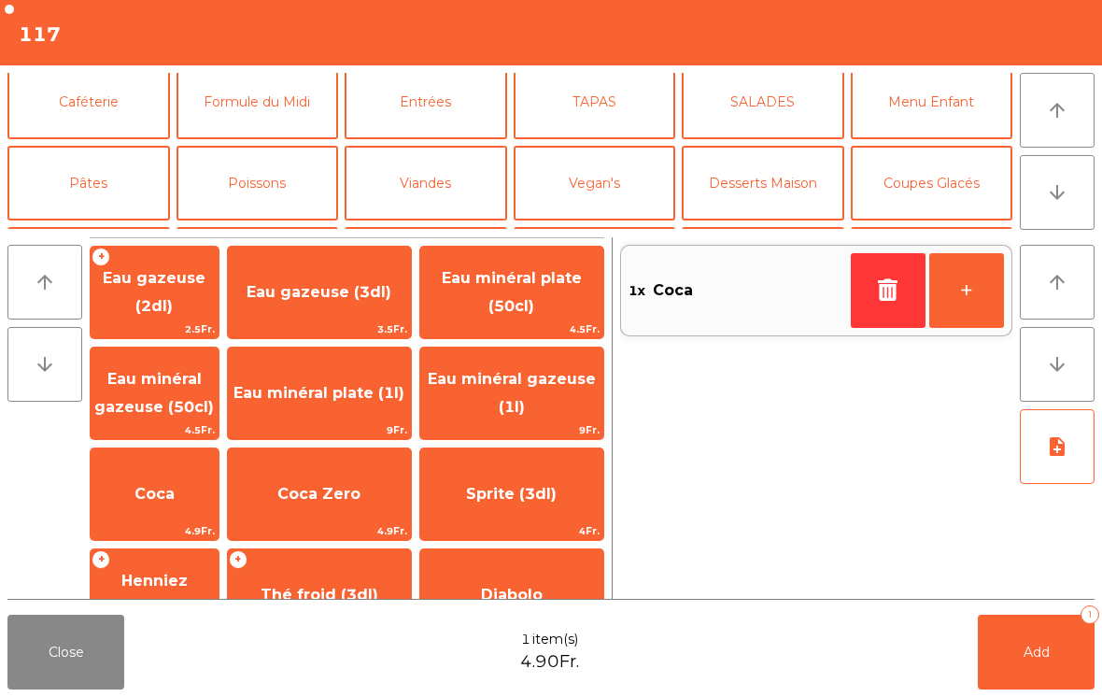
click at [107, 97] on button "Caféterie" at bounding box center [88, 101] width 162 height 75
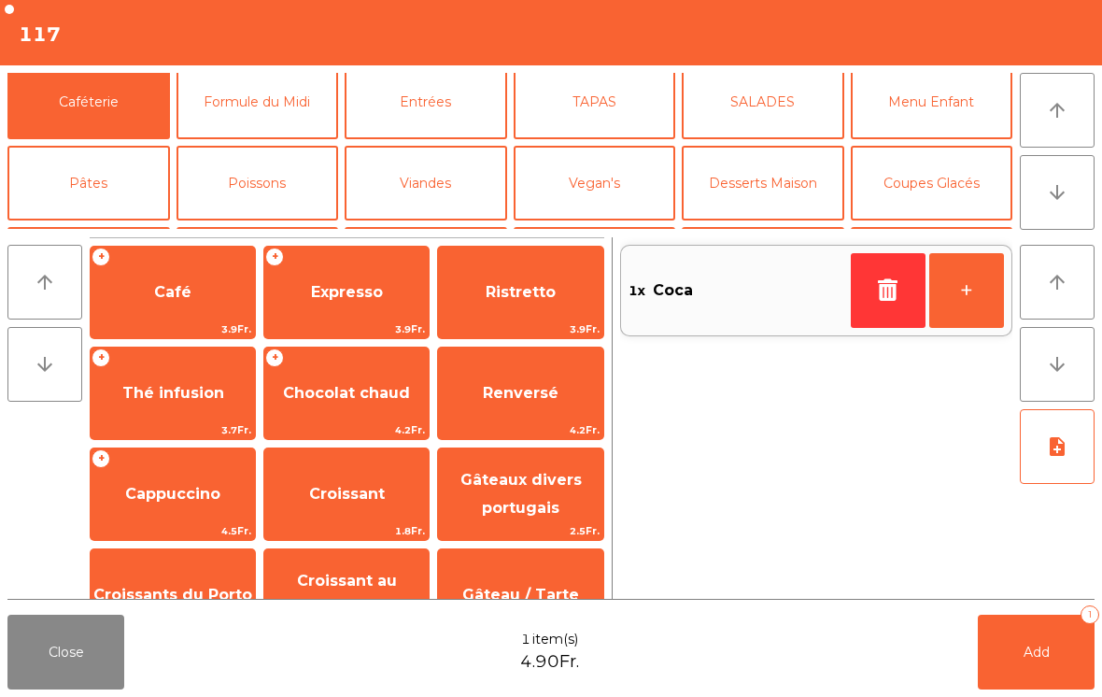
scroll to position [0, 0]
click at [194, 290] on span "Café" at bounding box center [173, 292] width 164 height 50
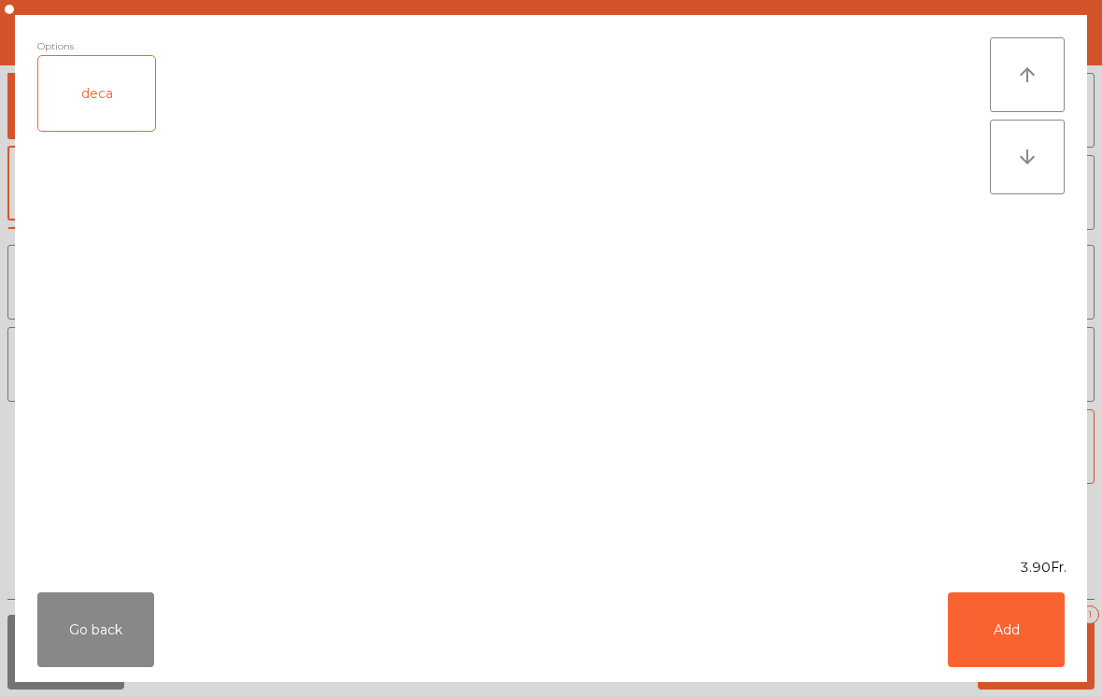
click at [976, 613] on button "Add" at bounding box center [1006, 629] width 117 height 75
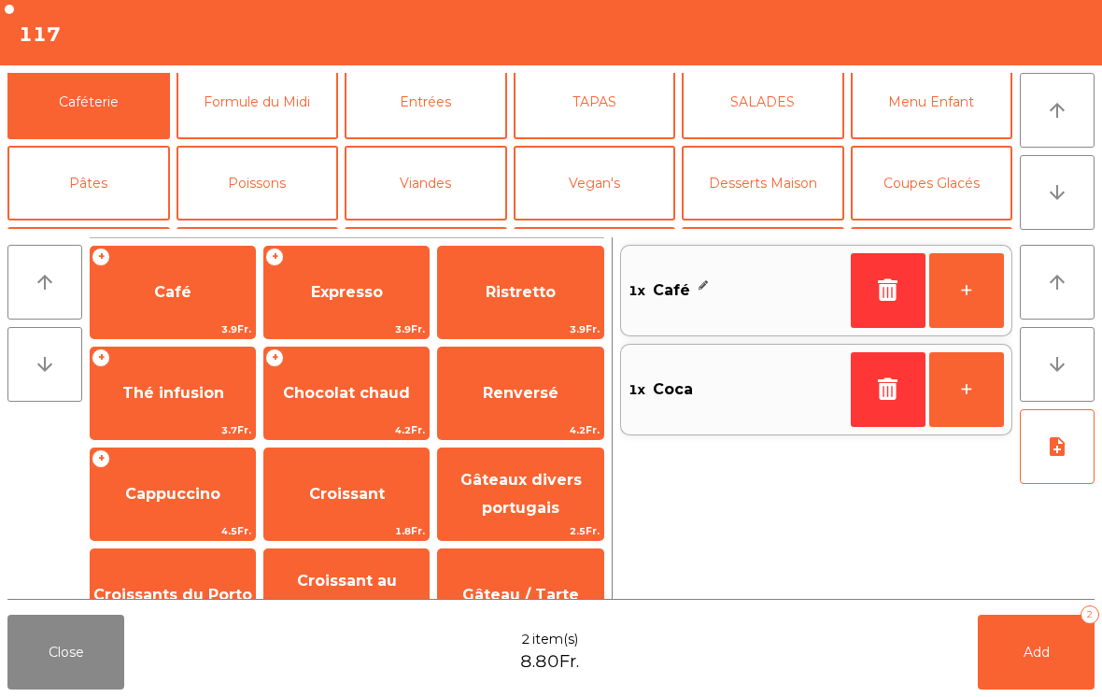
click at [1028, 656] on span "Add" at bounding box center [1036, 651] width 26 height 17
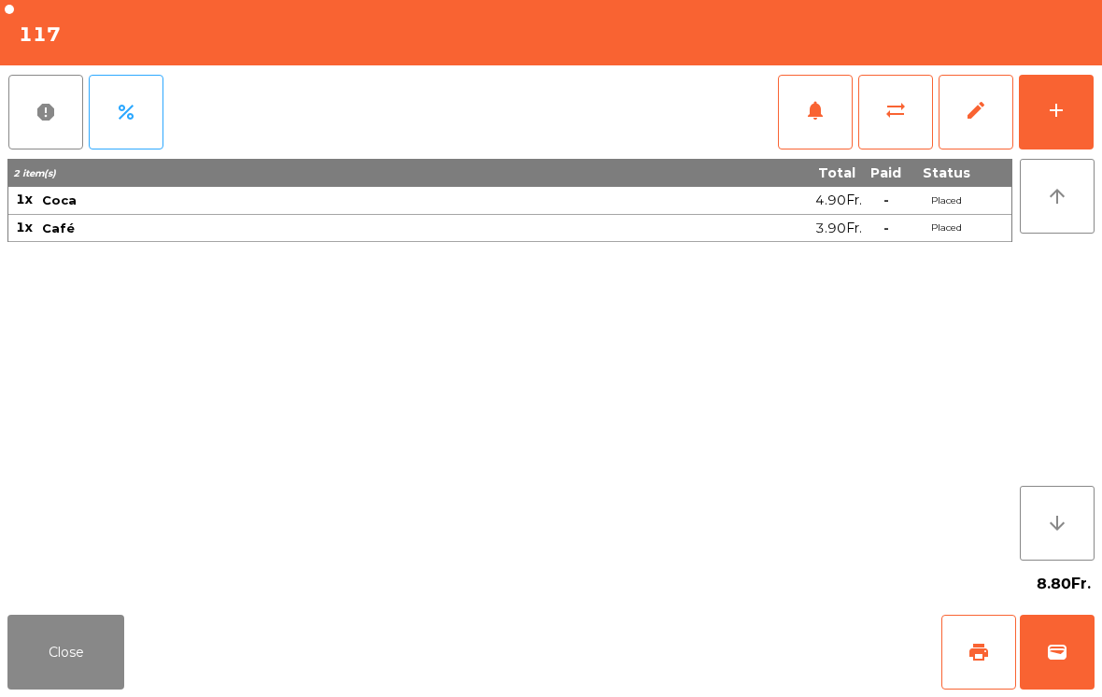
click at [95, 679] on button "Close" at bounding box center [65, 651] width 117 height 75
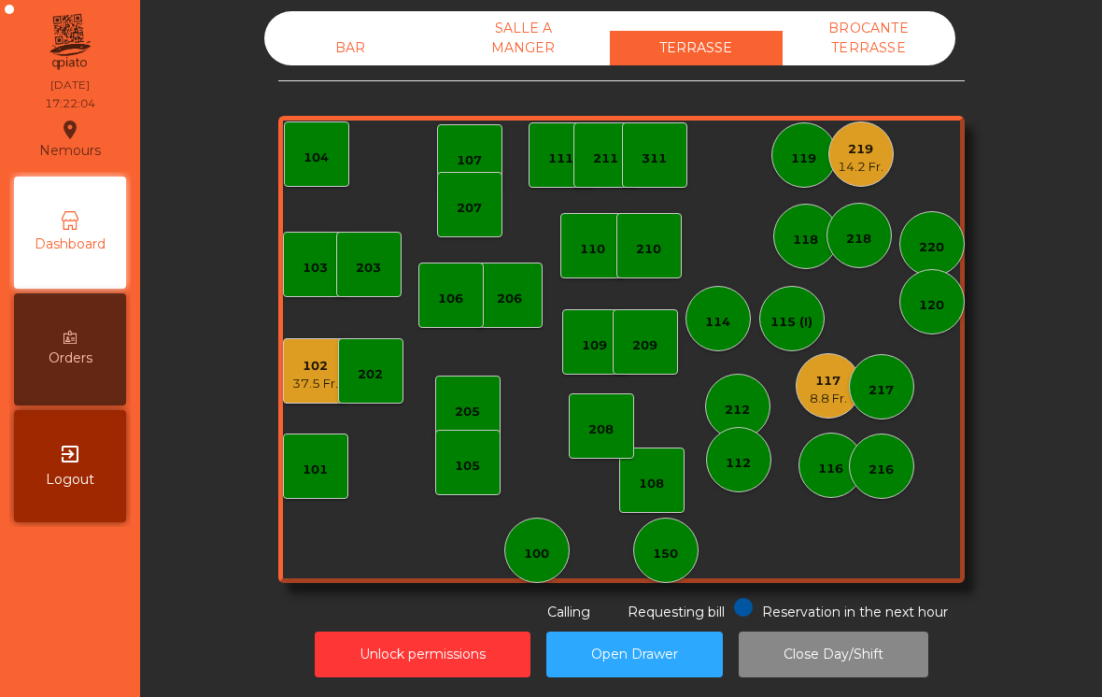
click at [287, 368] on div "102 37.5 Fr." at bounding box center [315, 370] width 65 height 65
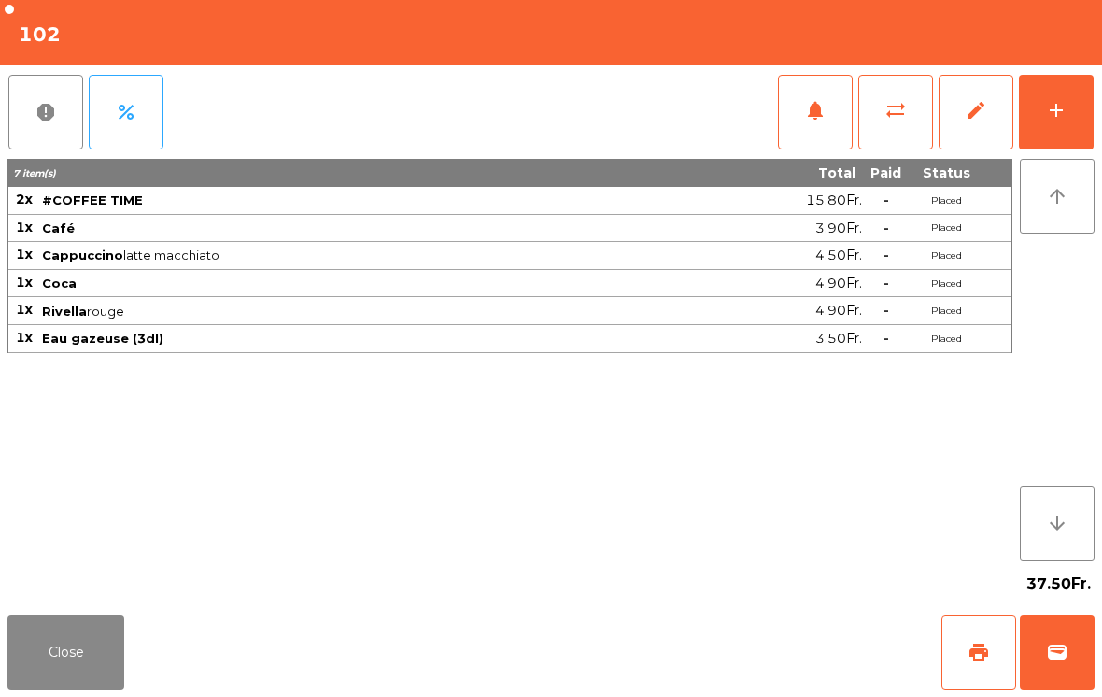
click at [889, 124] on button "sync_alt" at bounding box center [895, 112] width 75 height 75
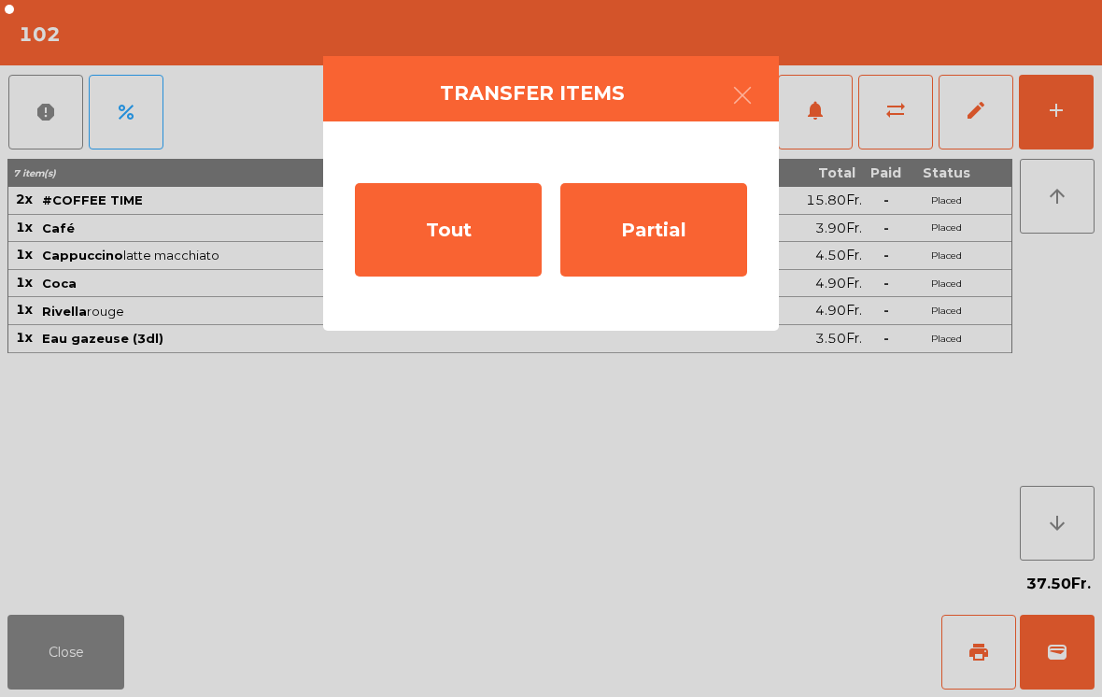
click at [460, 234] on div "Tout" at bounding box center [448, 229] width 187 height 93
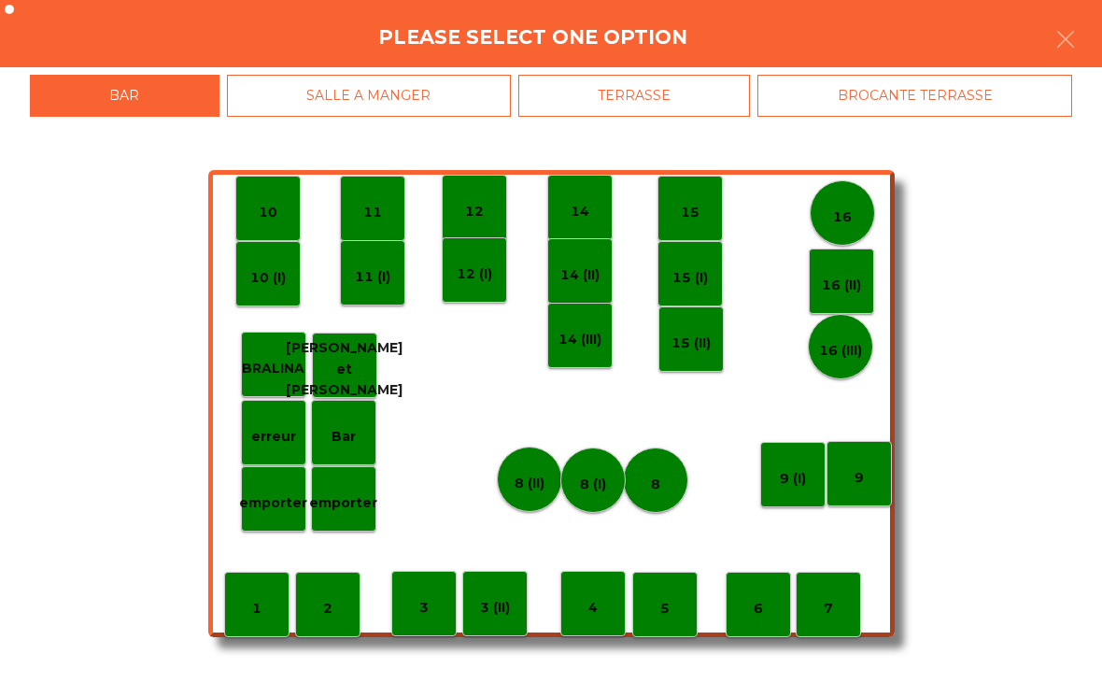
click at [317, 87] on div "SALLE A MANGER" at bounding box center [369, 96] width 284 height 42
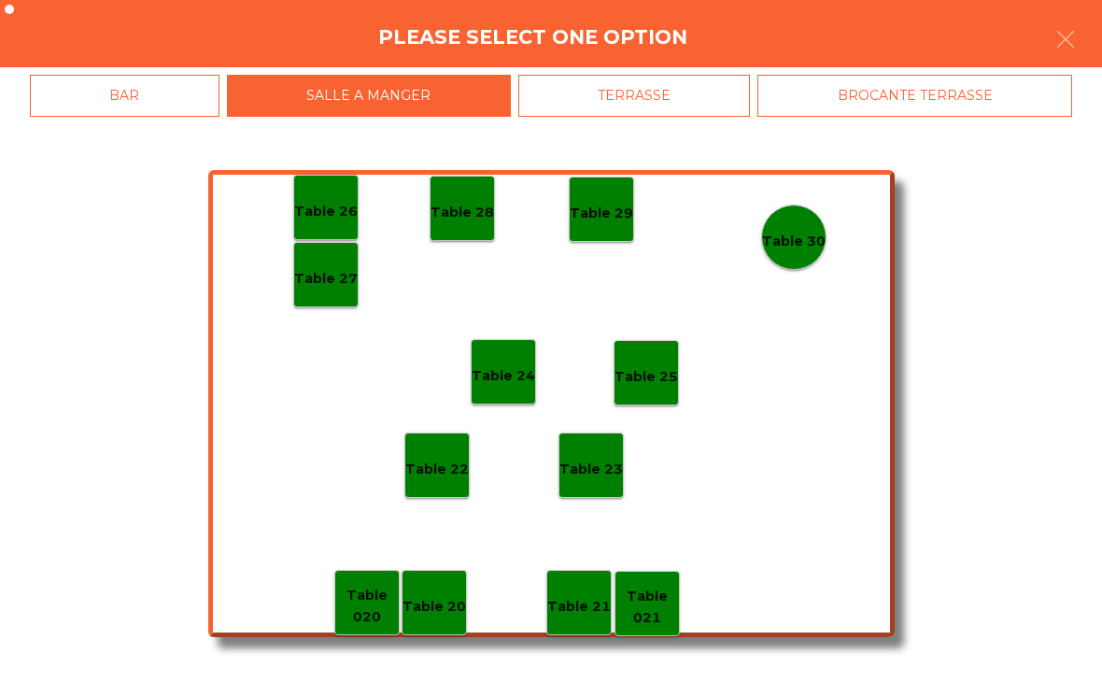
click at [591, 487] on div "Table 23" at bounding box center [590, 464] width 65 height 65
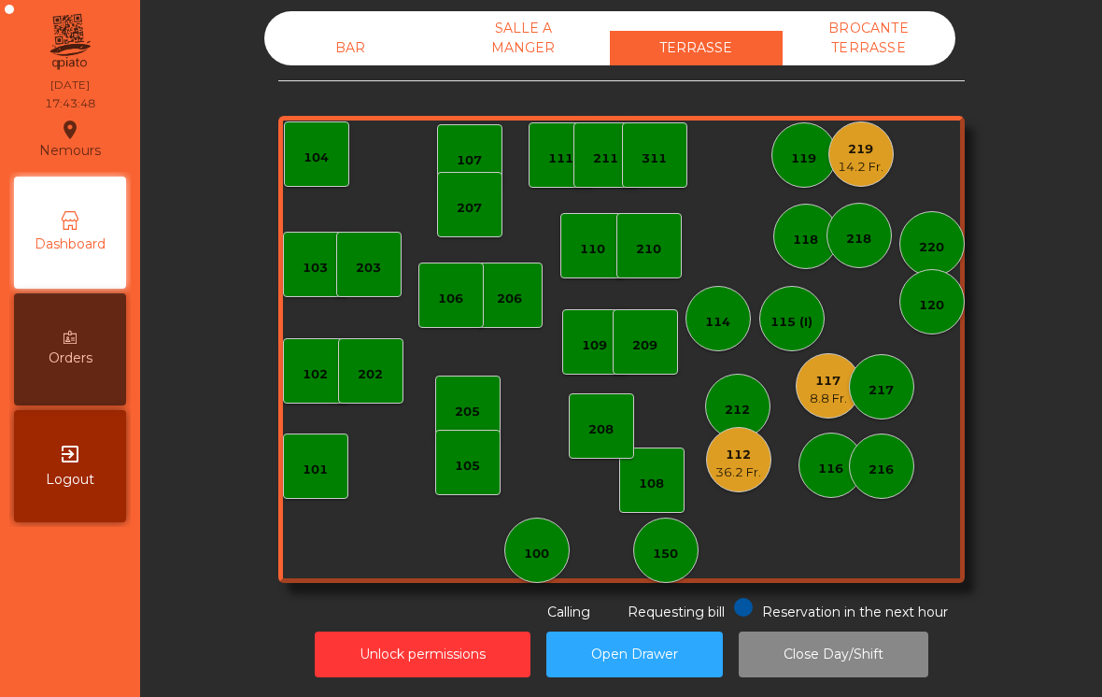
click at [343, 166] on div "104" at bounding box center [316, 153] width 65 height 65
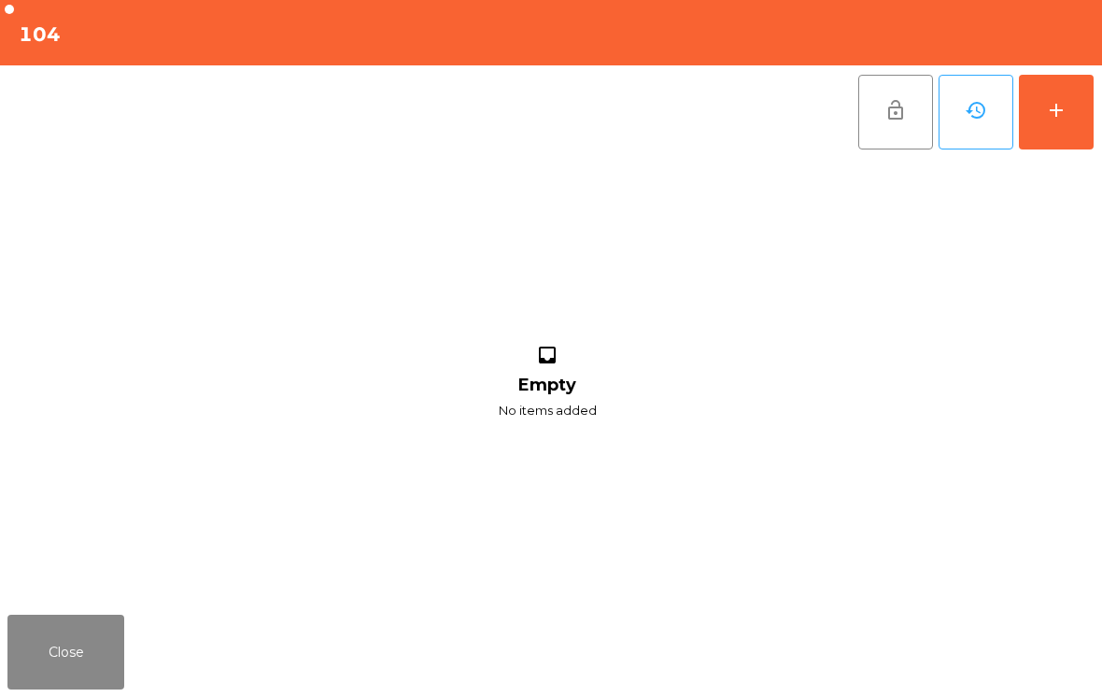
click at [1063, 110] on div "add" at bounding box center [1056, 110] width 22 height 22
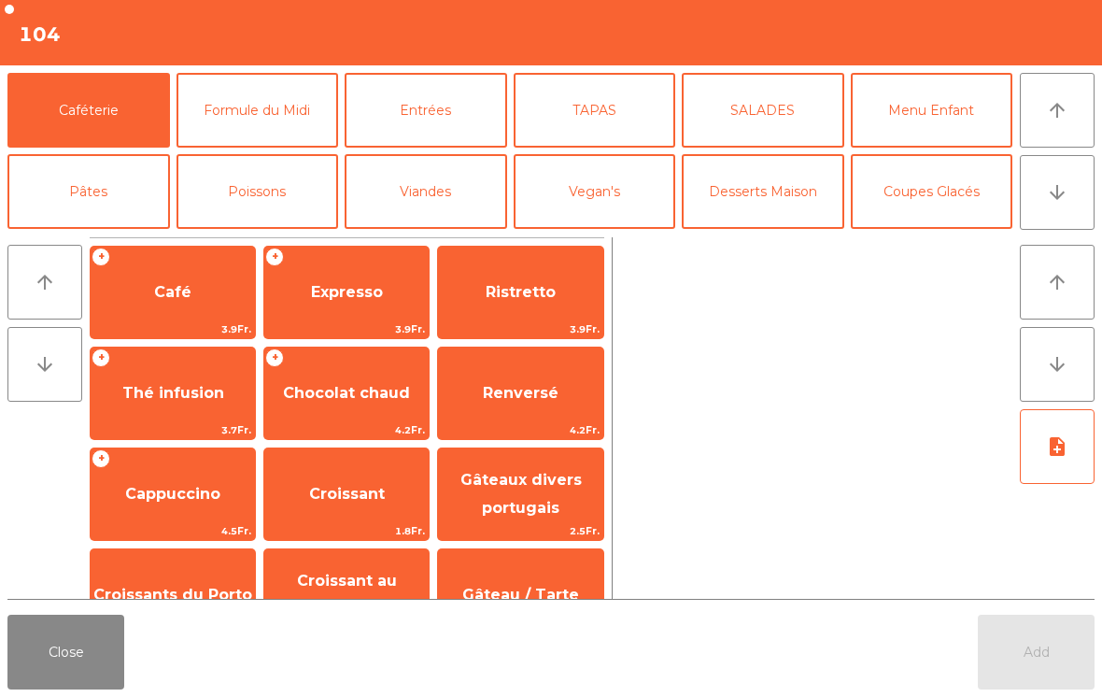
scroll to position [104, 0]
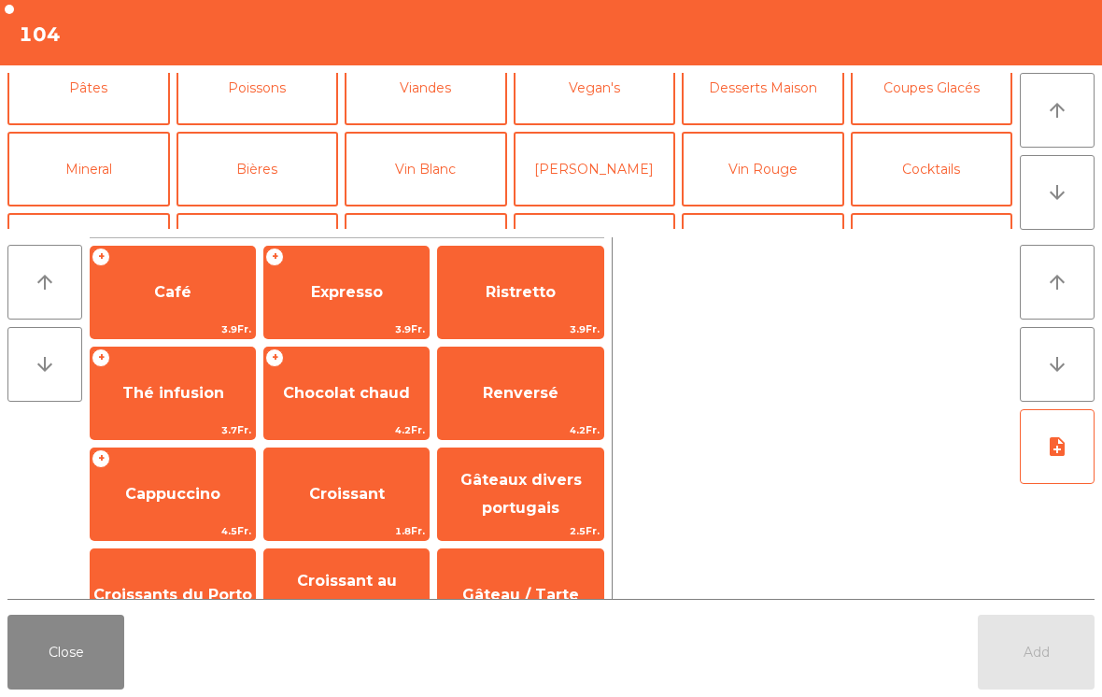
click at [268, 174] on button "Bières" at bounding box center [257, 169] width 162 height 75
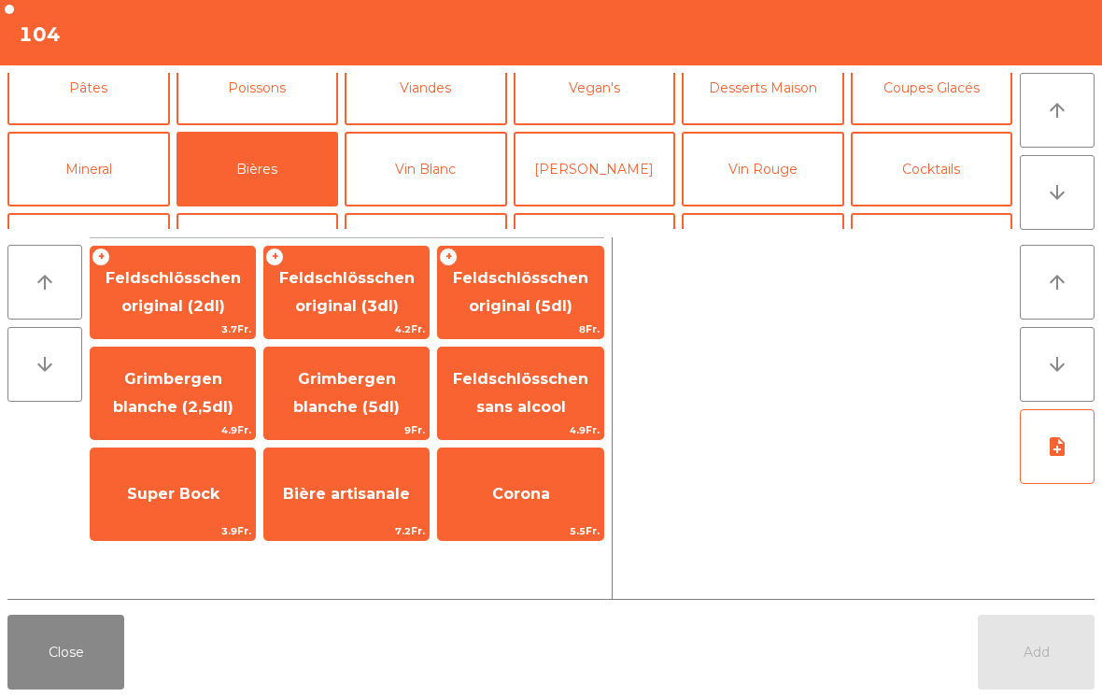
click at [554, 281] on span "Feldschlösschen original (5dl)" at bounding box center [520, 292] width 135 height 46
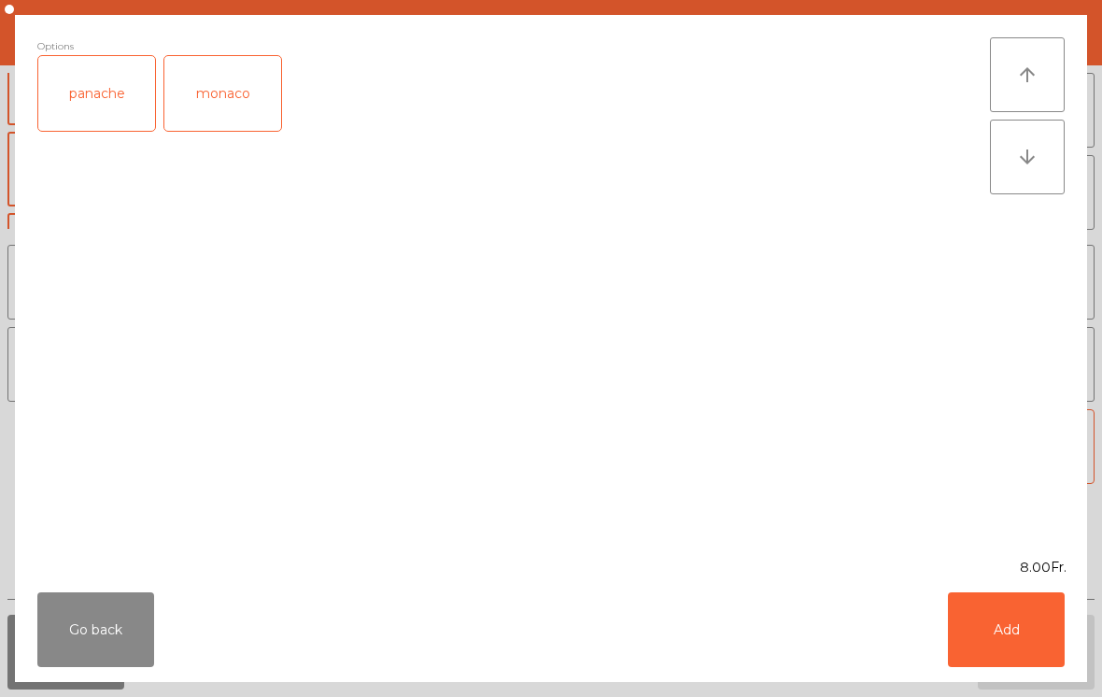
click at [1001, 624] on button "Add" at bounding box center [1006, 629] width 117 height 75
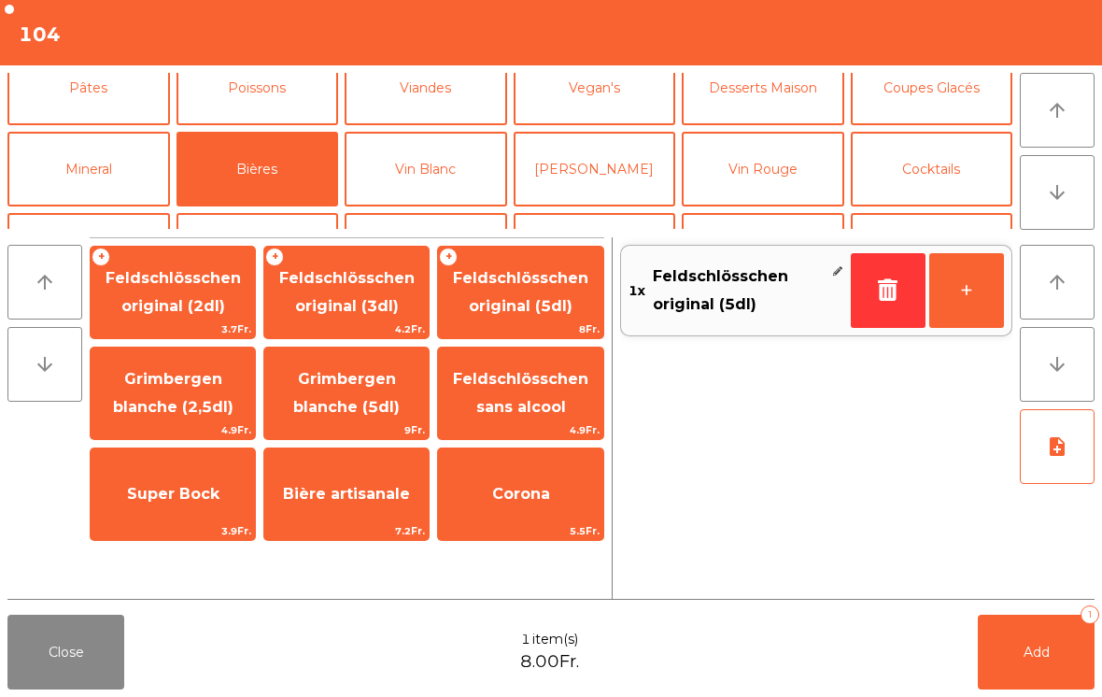
click at [463, 178] on button "Vin Blanc" at bounding box center [426, 169] width 162 height 75
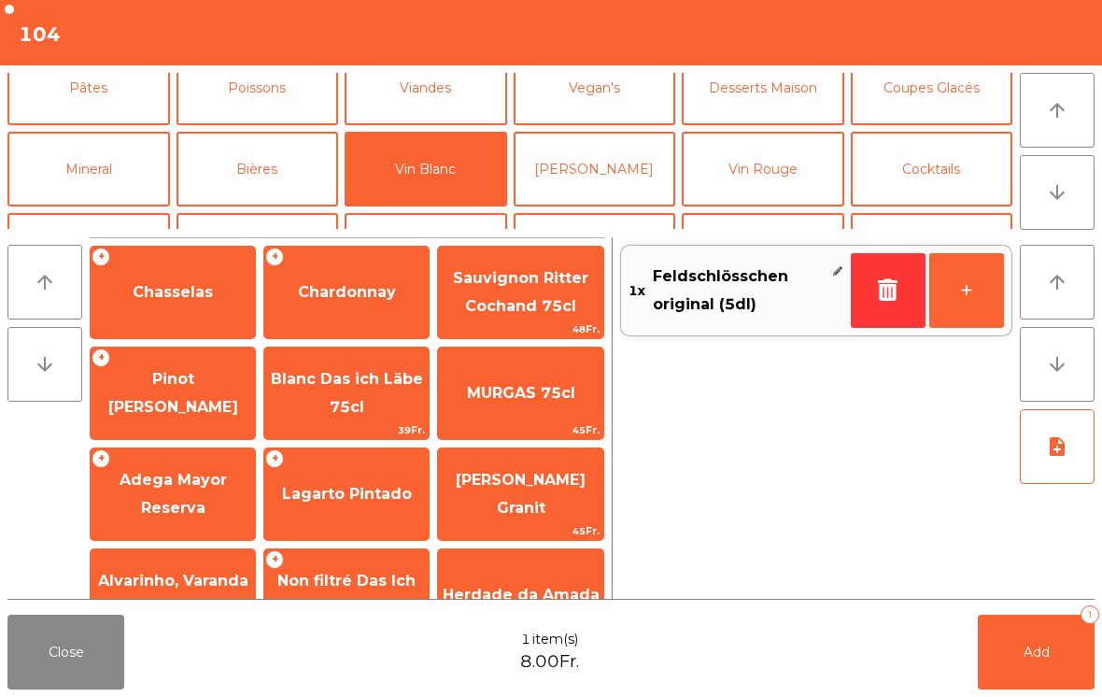
click at [363, 289] on span "Chardonnay" at bounding box center [347, 292] width 98 height 18
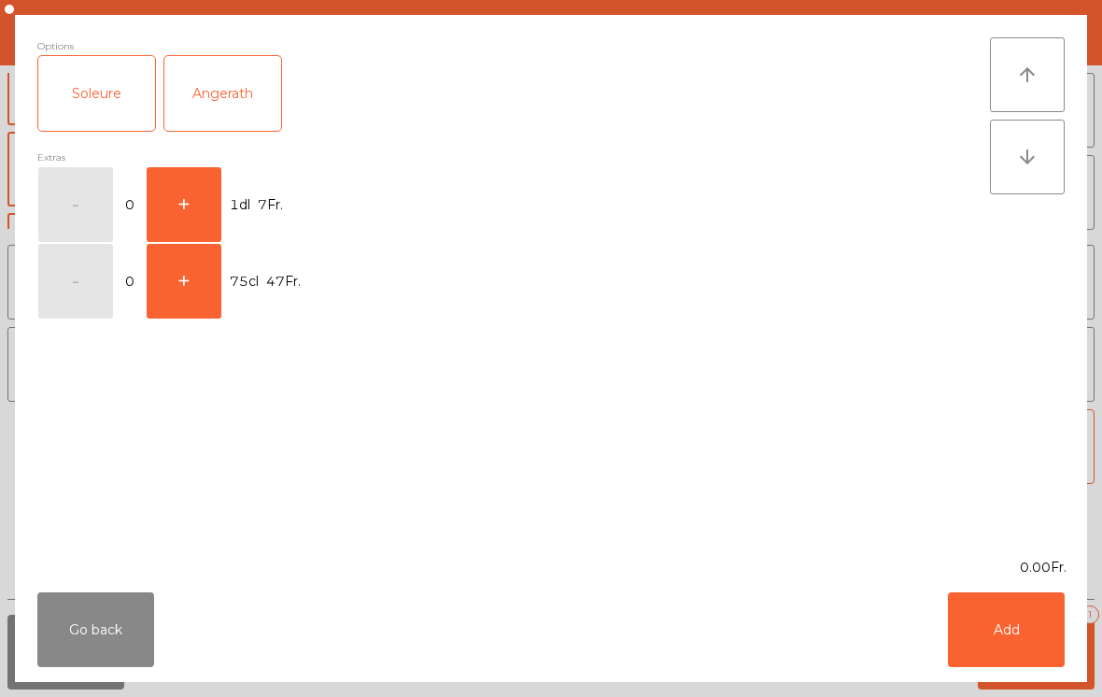
click at [191, 206] on button "+" at bounding box center [184, 204] width 75 height 75
click at [1007, 633] on button "Add" at bounding box center [1006, 629] width 117 height 75
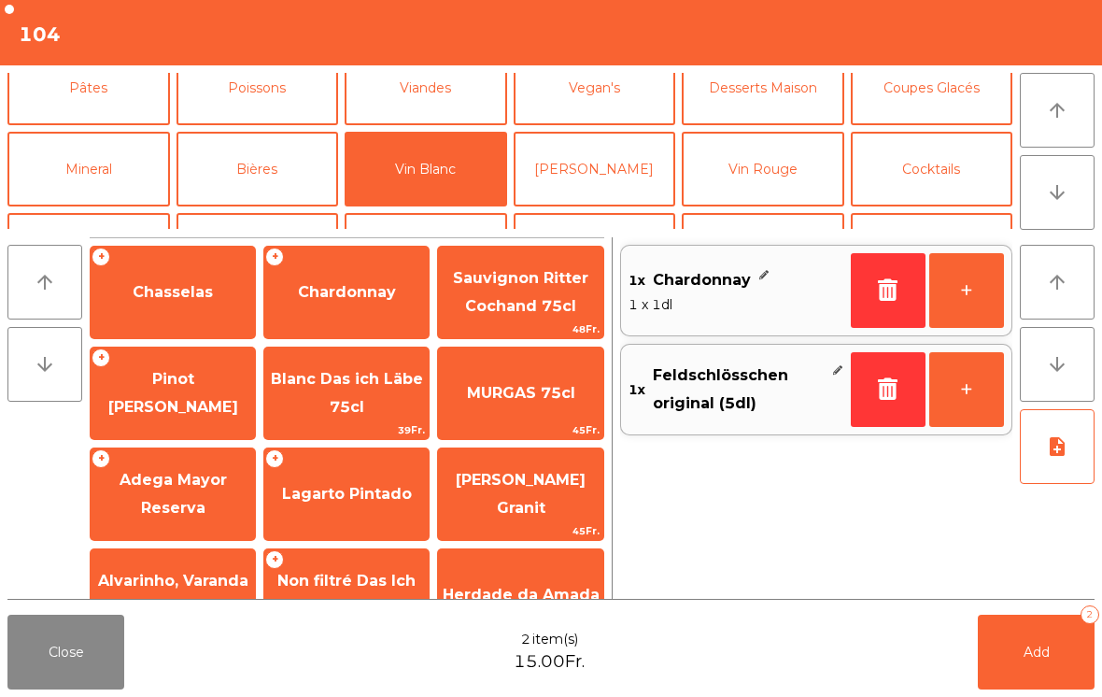
click at [1007, 633] on button "Add 2" at bounding box center [1036, 651] width 117 height 75
